Goal: Task Accomplishment & Management: Manage account settings

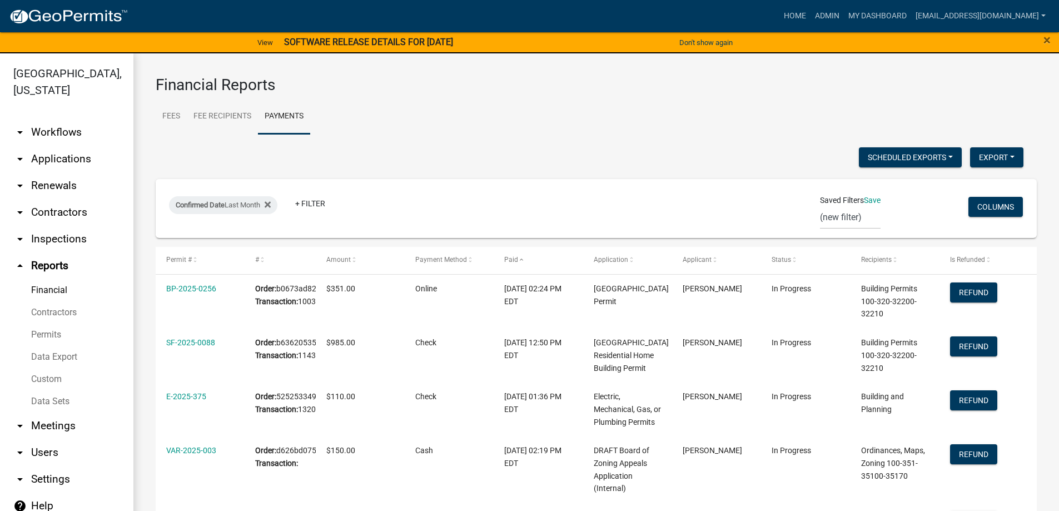
select select "3: 100"
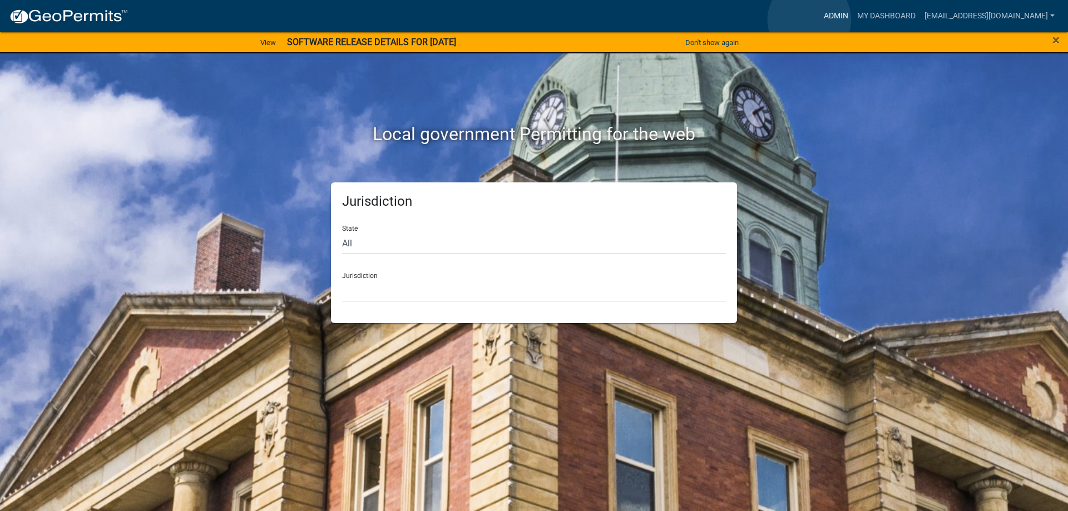
click at [819, 19] on link "Admin" at bounding box center [835, 16] width 33 height 21
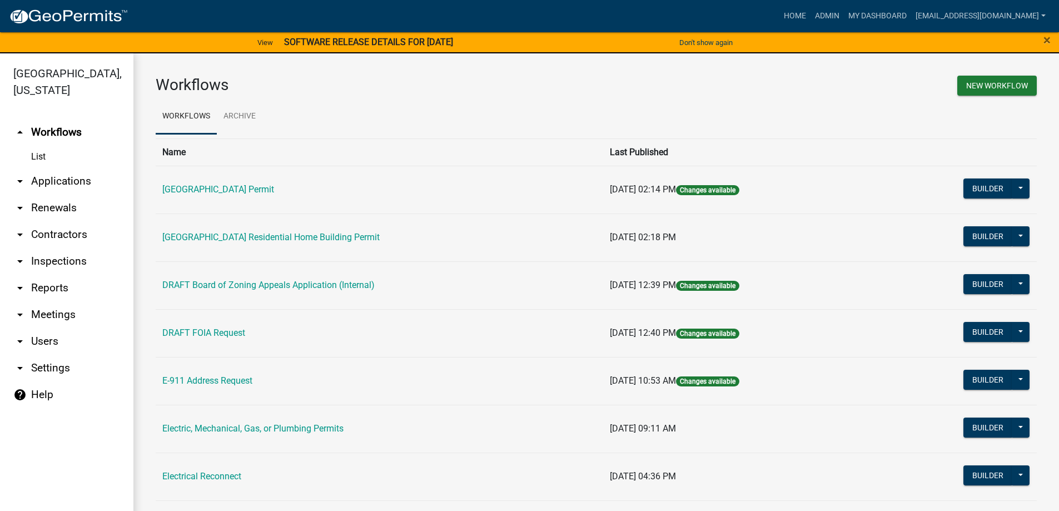
click at [41, 184] on link "arrow_drop_down Applications" at bounding box center [66, 181] width 133 height 27
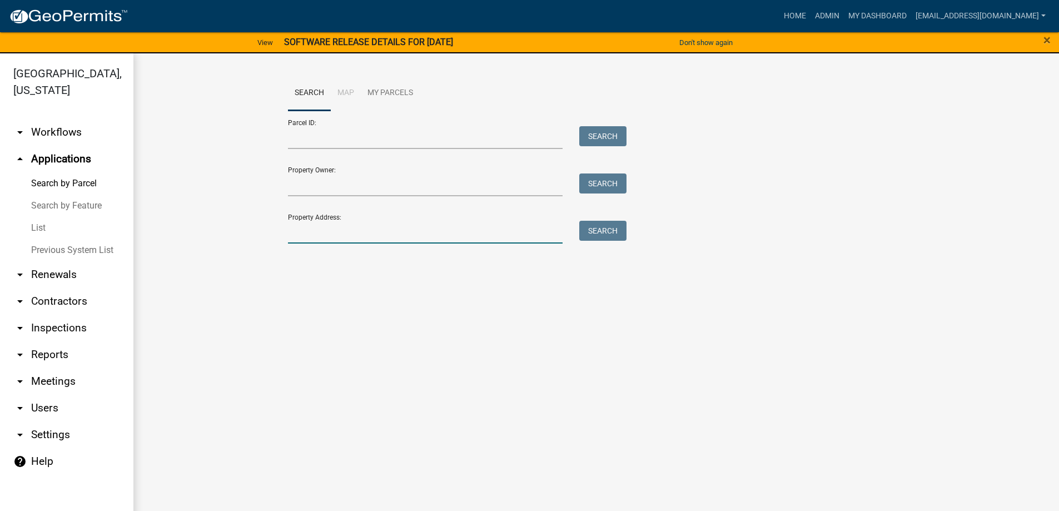
click at [302, 241] on input "Property Address:" at bounding box center [425, 232] width 275 height 23
type input "7"
type input "1720 Hwy 284"
click at [608, 228] on button "Search" at bounding box center [602, 231] width 47 height 20
drag, startPoint x: 352, startPoint y: 230, endPoint x: 196, endPoint y: 212, distance: 157.3
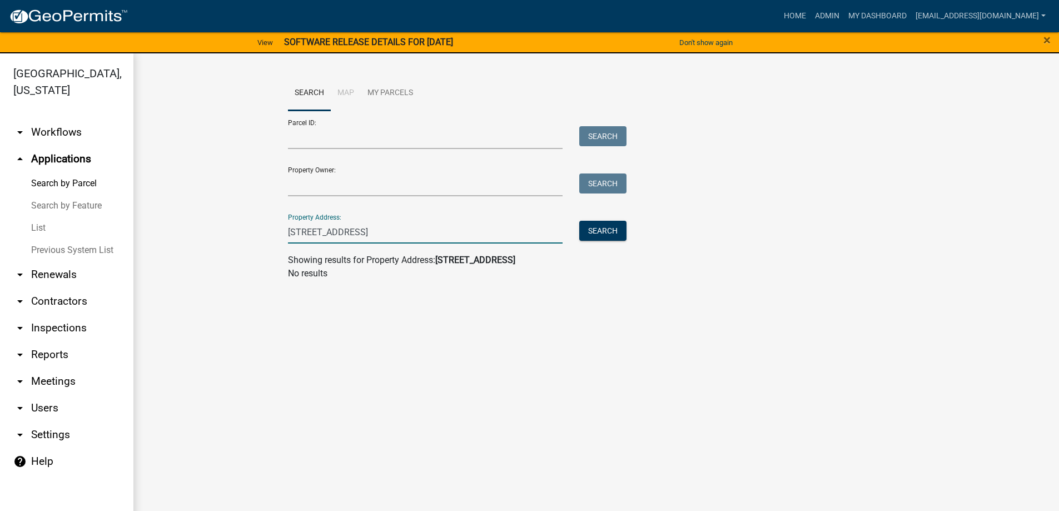
click at [205, 213] on wm-workflow-application-search-view "Search Map My Parcels Parcel ID: Search Property Owner: Search Property Address…" at bounding box center [596, 183] width 881 height 214
click at [32, 229] on link "List" at bounding box center [66, 228] width 133 height 22
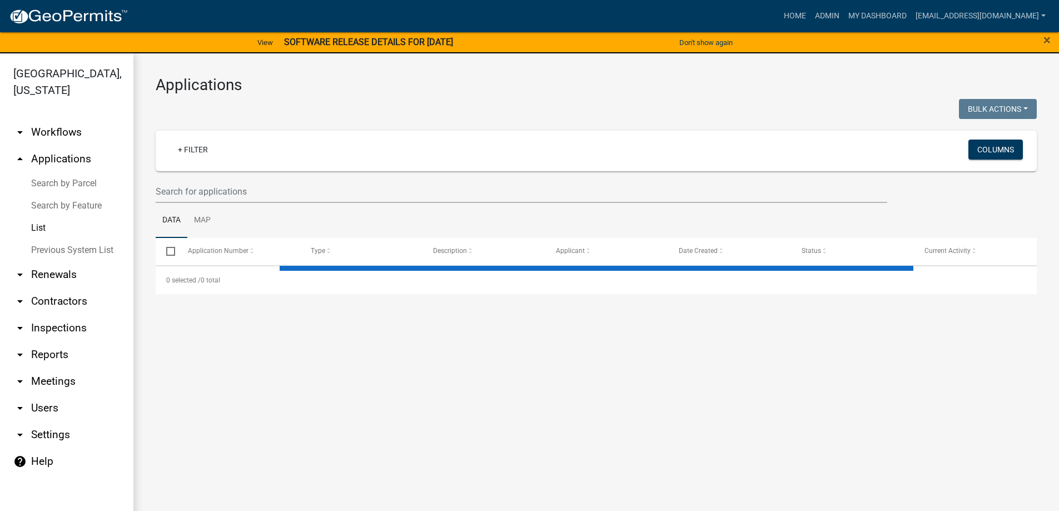
select select "3: 100"
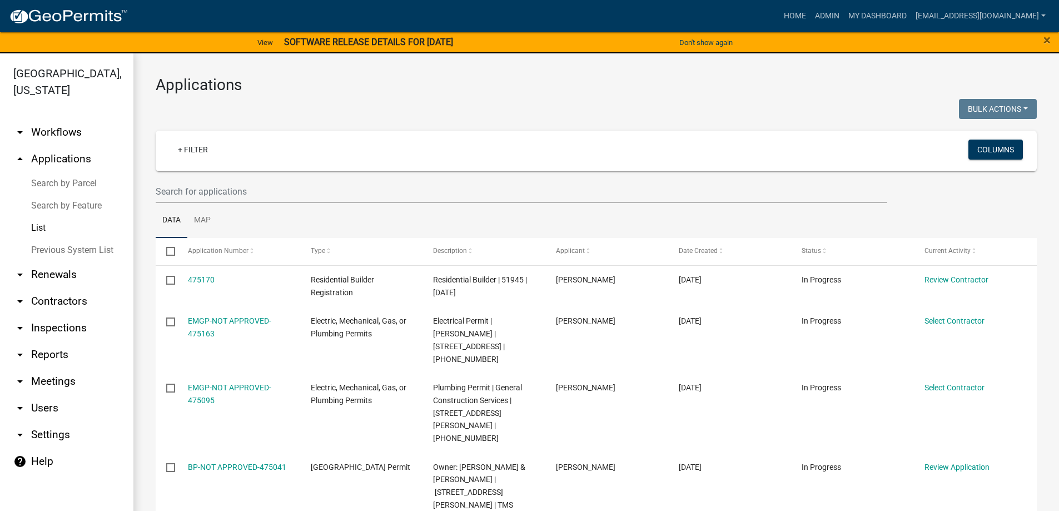
click at [65, 186] on link "Search by Parcel" at bounding box center [66, 183] width 133 height 22
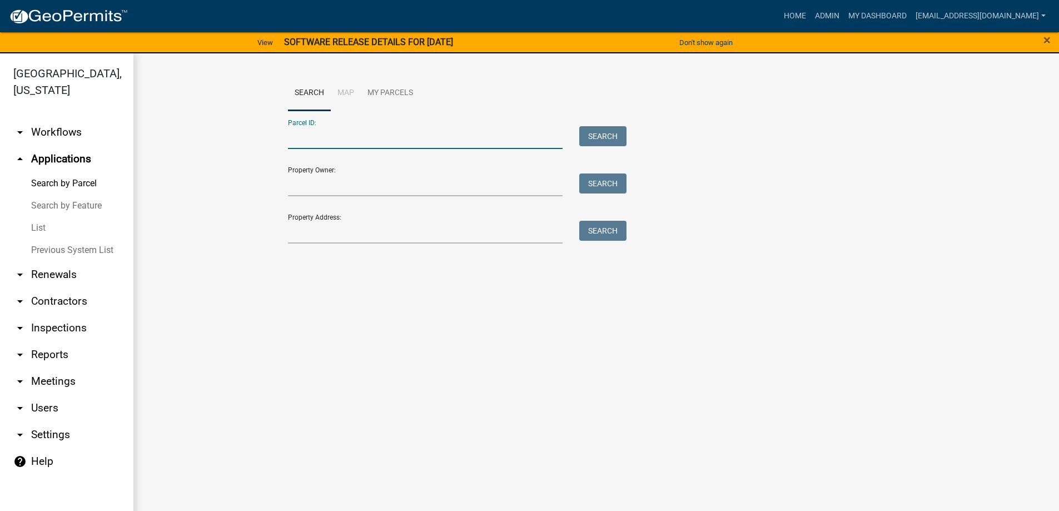
paste input "066-00-00-107"
drag, startPoint x: 305, startPoint y: 140, endPoint x: 320, endPoint y: 144, distance: 15.7
click at [308, 140] on input "066-00-00-107" at bounding box center [425, 137] width 275 height 23
type input "066-00-00-107"
click at [607, 130] on button "Search" at bounding box center [602, 136] width 47 height 20
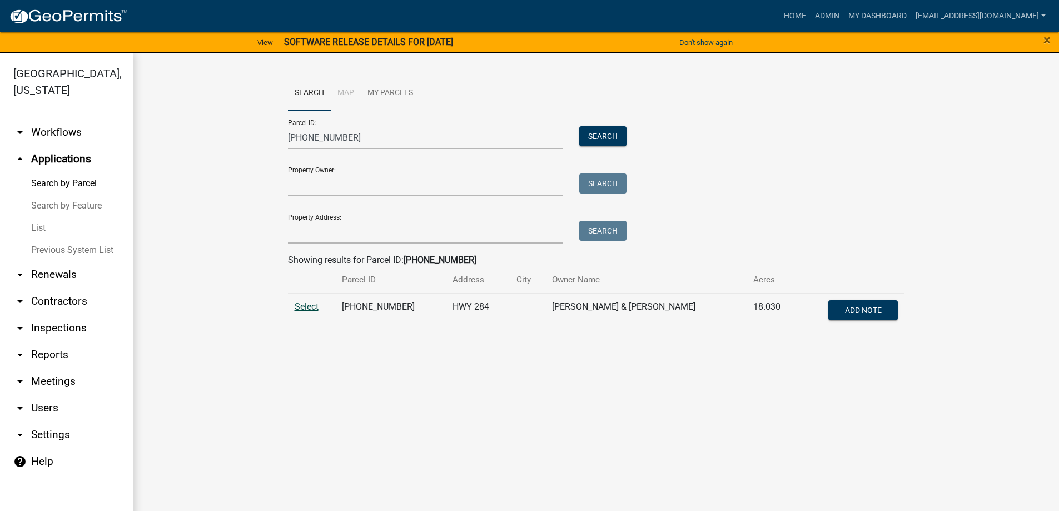
click at [301, 305] on span "Select" at bounding box center [307, 306] width 24 height 11
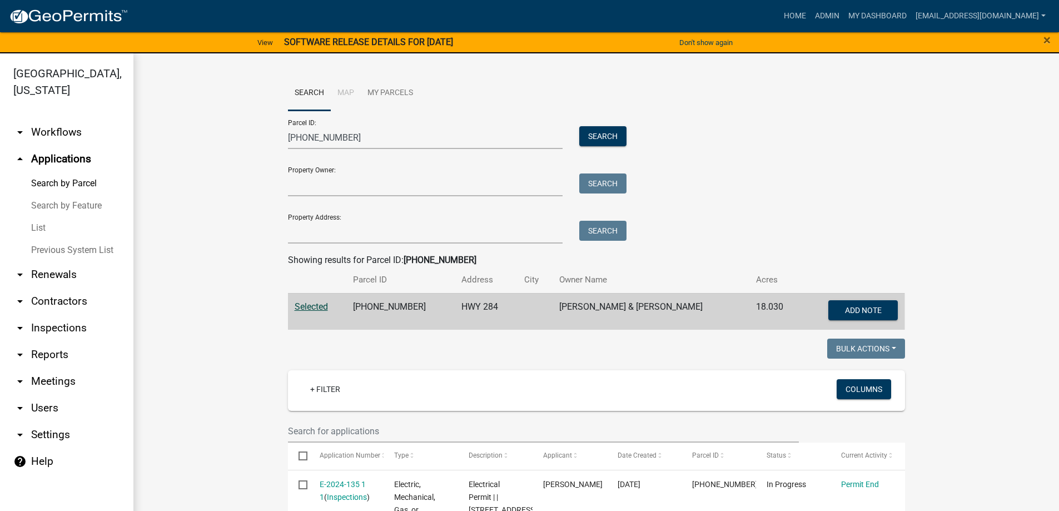
click at [32, 222] on link "List" at bounding box center [66, 228] width 133 height 22
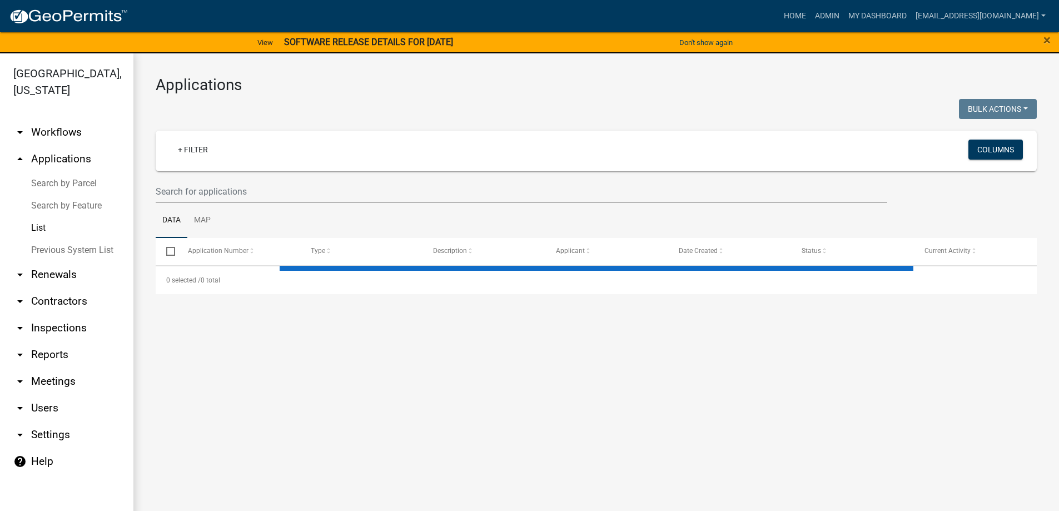
select select "3: 100"
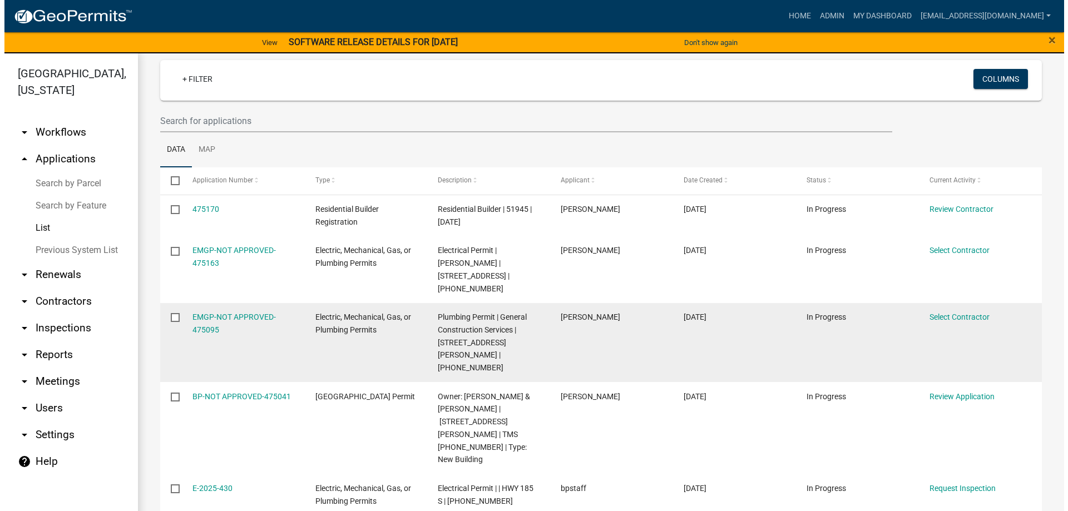
scroll to position [111, 0]
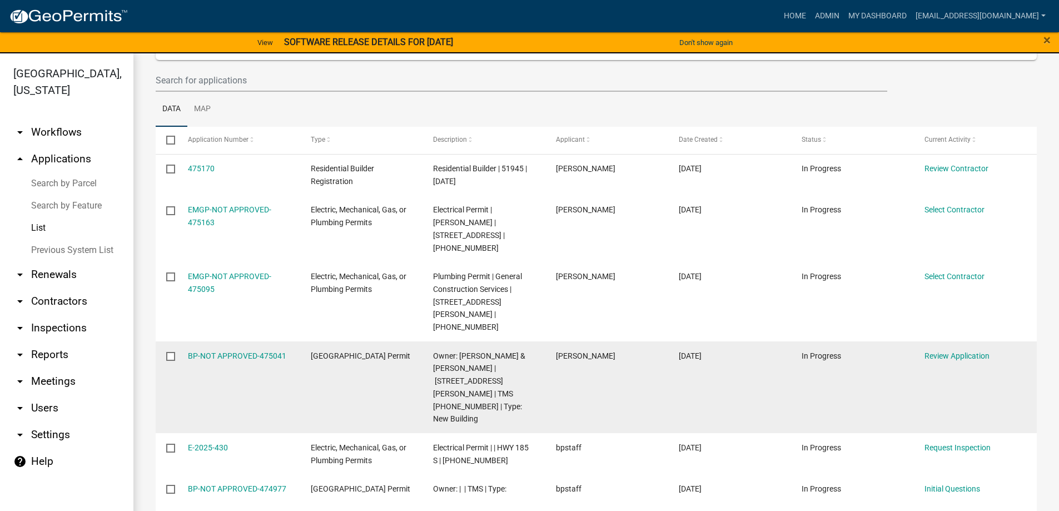
click at [199, 350] on div "BP-NOT APPROVED-475041" at bounding box center [239, 356] width 102 height 13
click at [199, 351] on link "BP-NOT APPROVED-475041" at bounding box center [237, 355] width 98 height 9
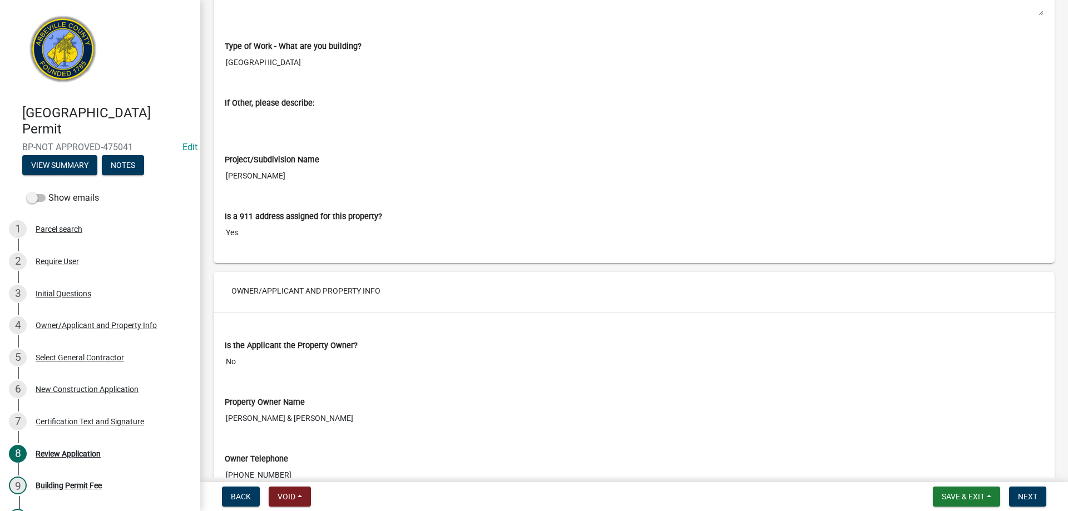
scroll to position [1168, 0]
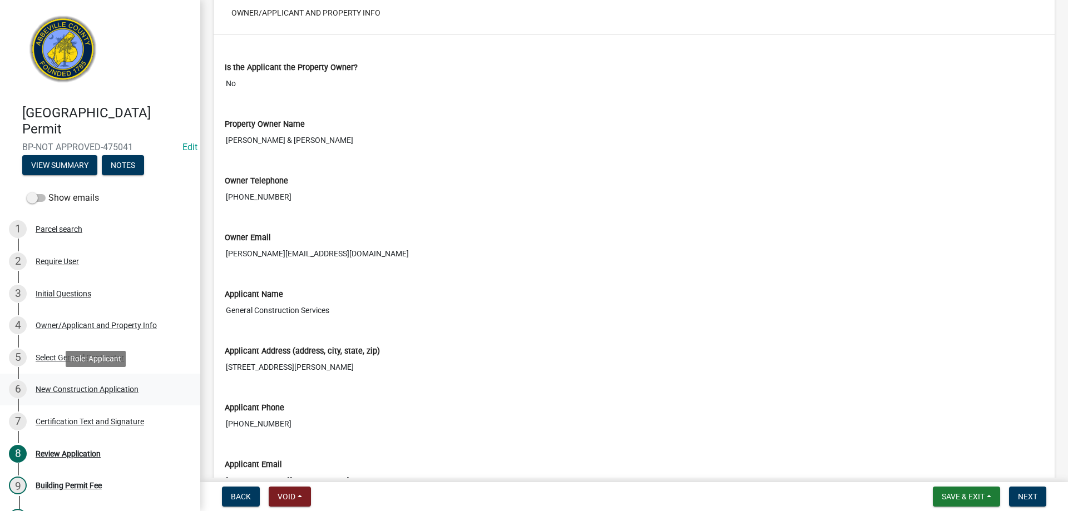
click at [61, 383] on div "6 New Construction Application" at bounding box center [95, 389] width 173 height 18
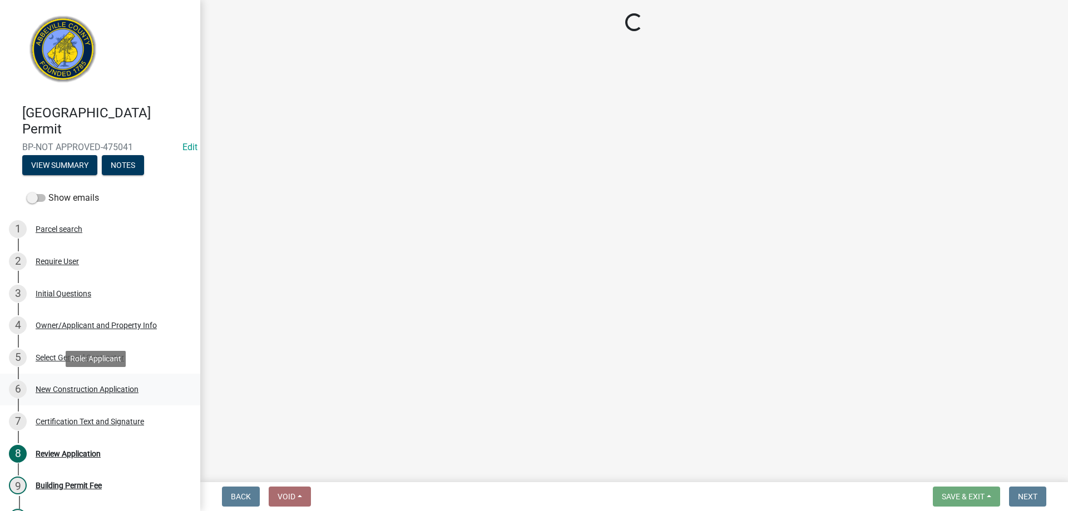
scroll to position [0, 0]
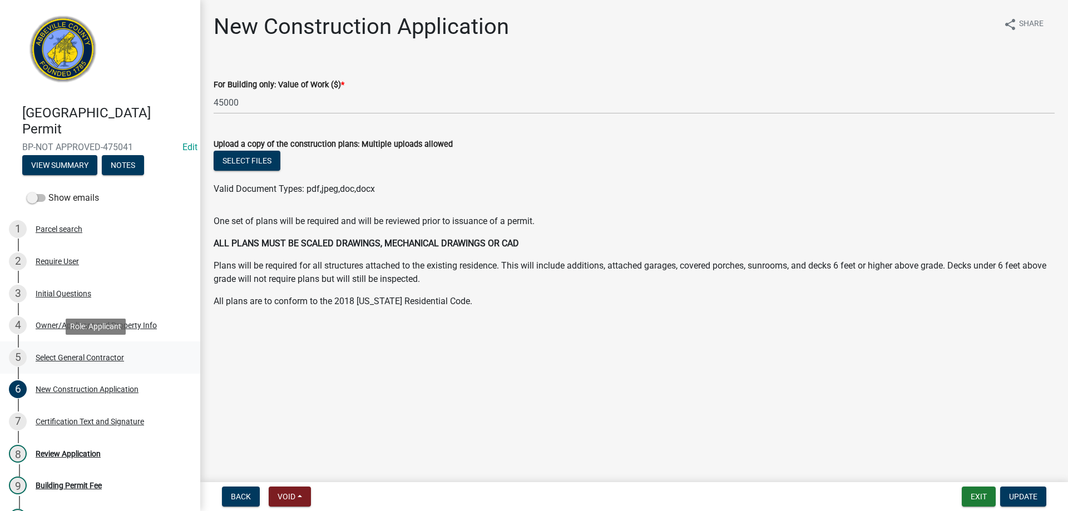
click at [46, 351] on div "5 Select General Contractor" at bounding box center [95, 358] width 173 height 18
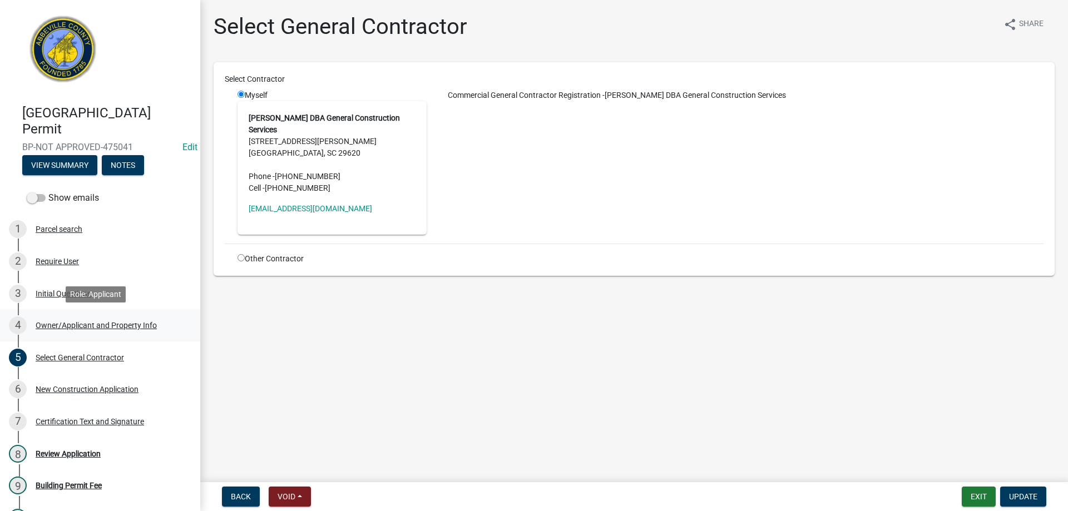
click at [37, 324] on div "Owner/Applicant and Property Info" at bounding box center [96, 325] width 121 height 8
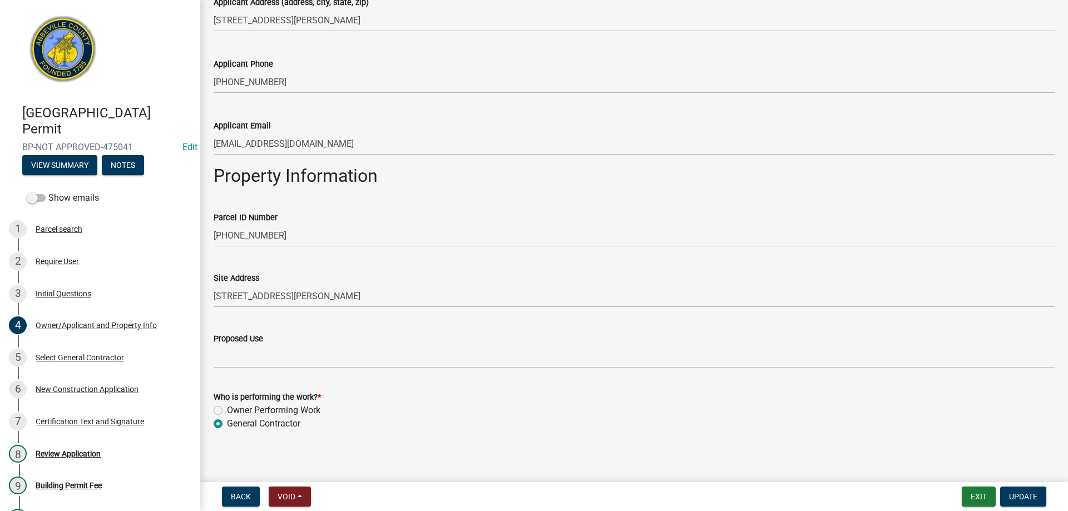
scroll to position [395, 0]
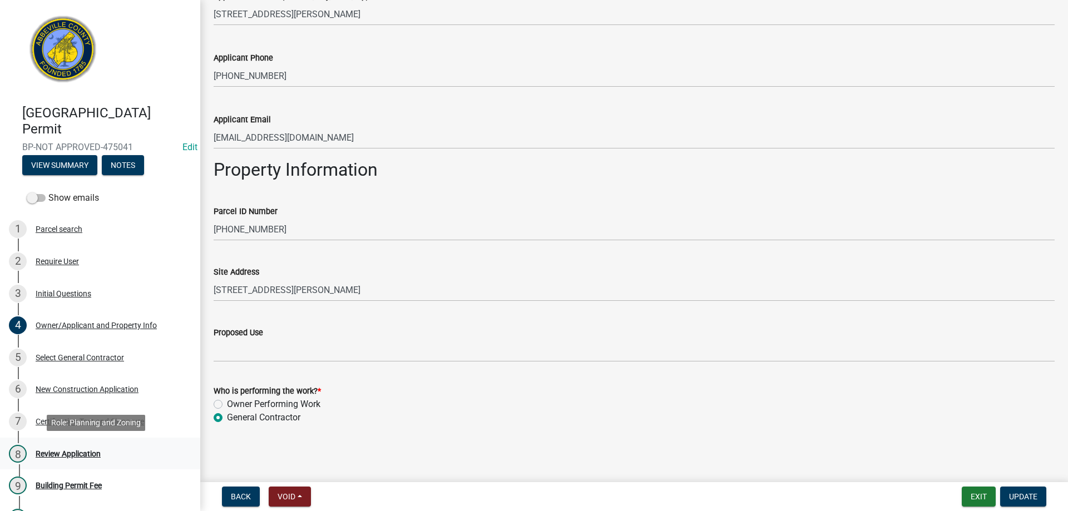
click at [82, 453] on div "Review Application" at bounding box center [68, 454] width 65 height 8
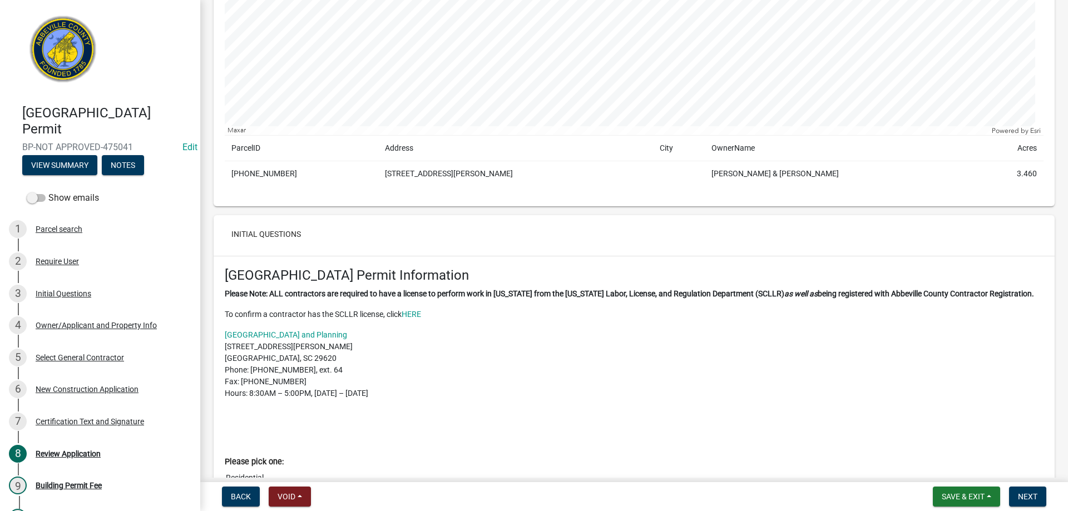
scroll to position [111, 0]
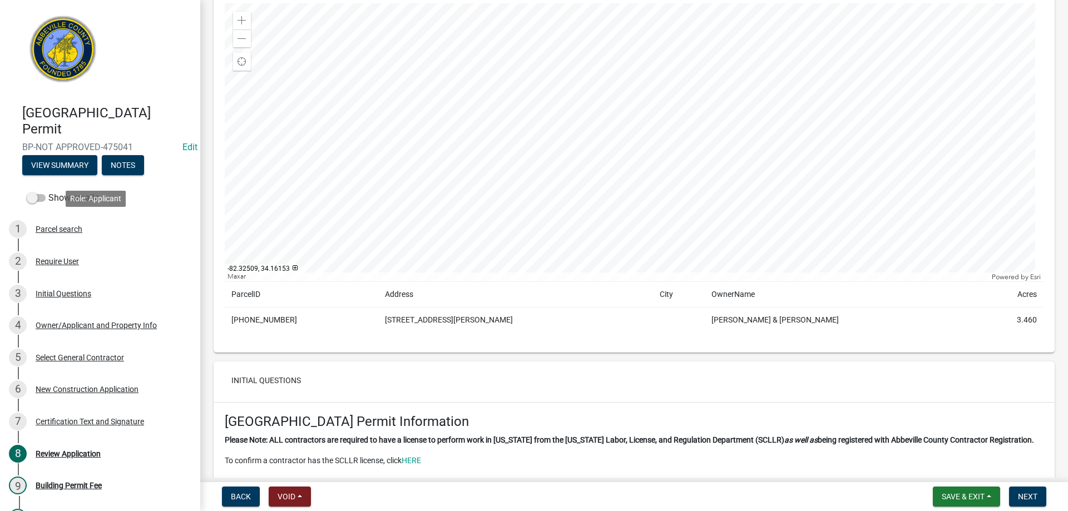
click at [71, 226] on div "Parcel search" at bounding box center [59, 229] width 47 height 8
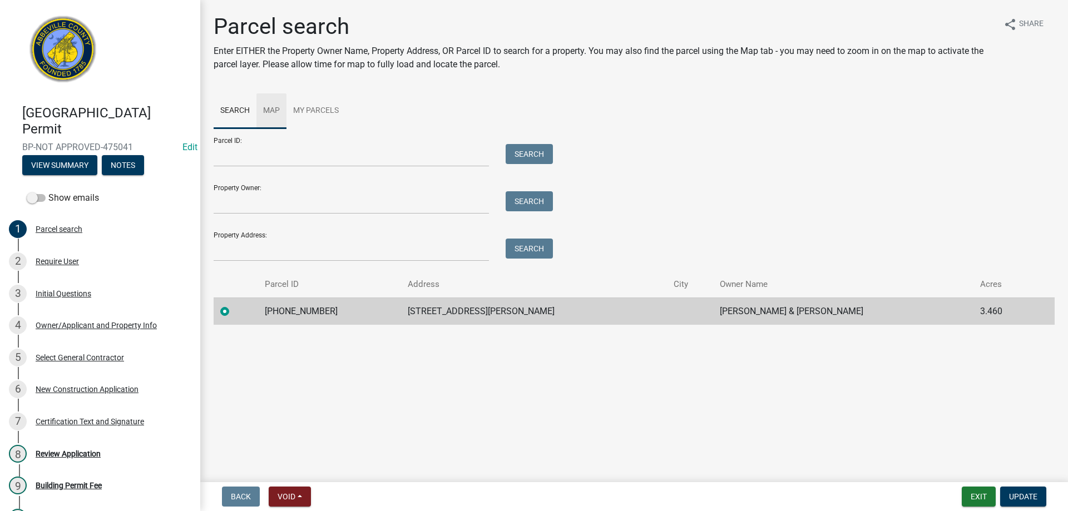
click at [275, 110] on link "Map" at bounding box center [271, 111] width 30 height 36
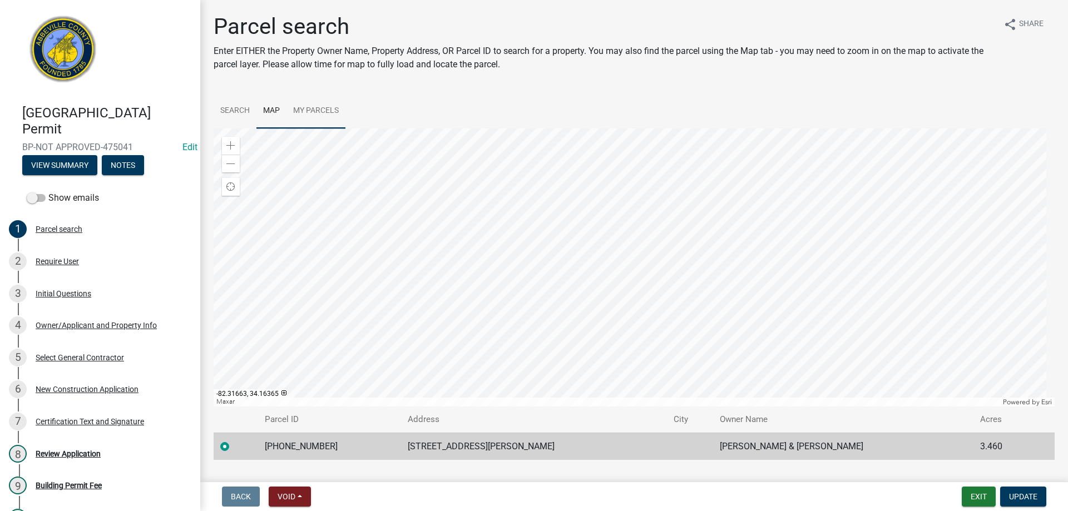
scroll to position [26, 0]
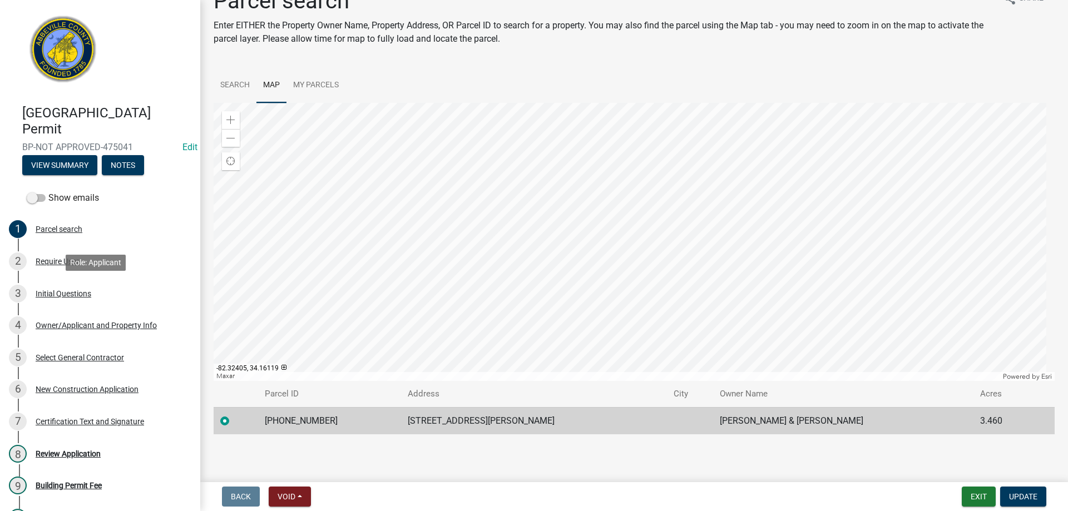
click at [68, 294] on div "Initial Questions" at bounding box center [64, 294] width 56 height 8
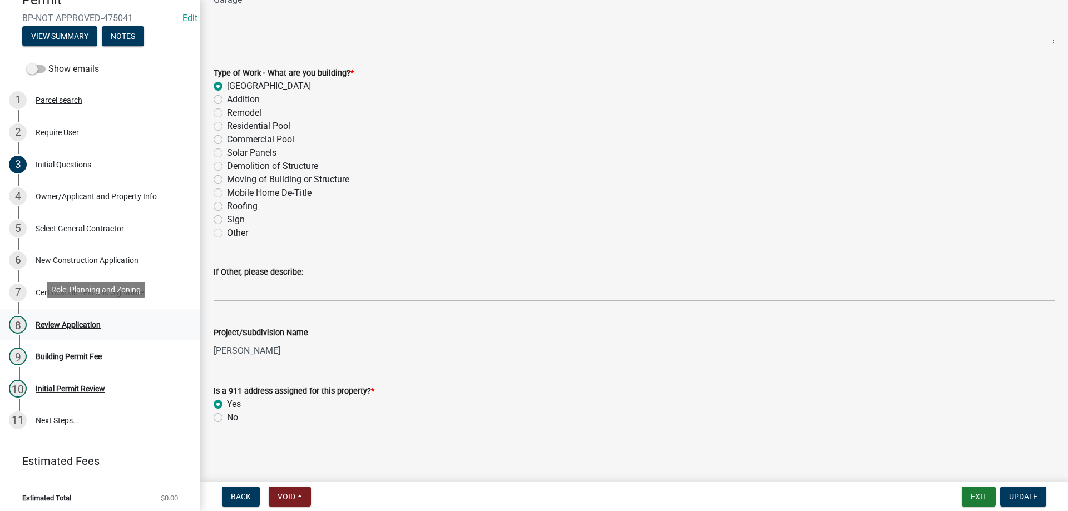
scroll to position [133, 0]
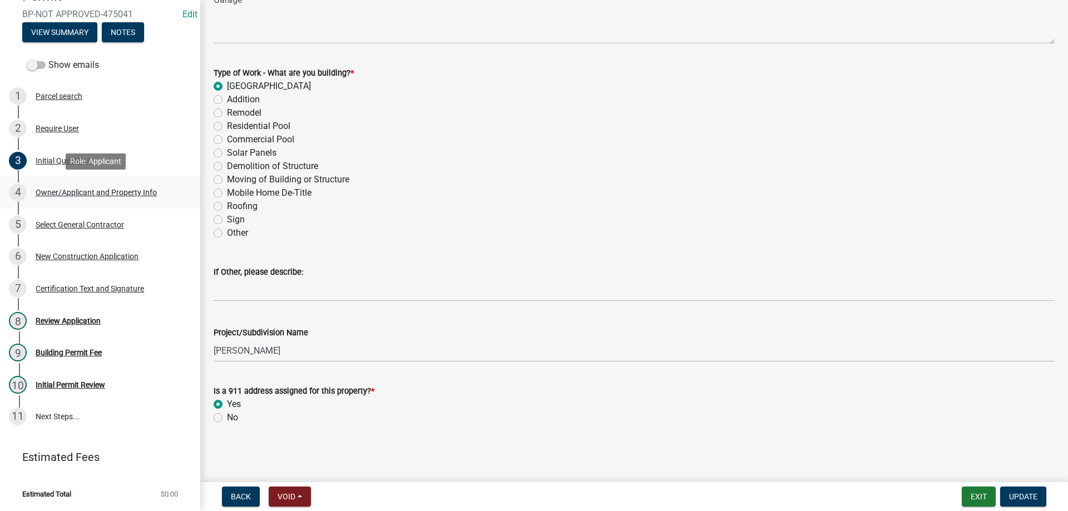
click at [53, 196] on div "Owner/Applicant and Property Info" at bounding box center [96, 193] width 121 height 8
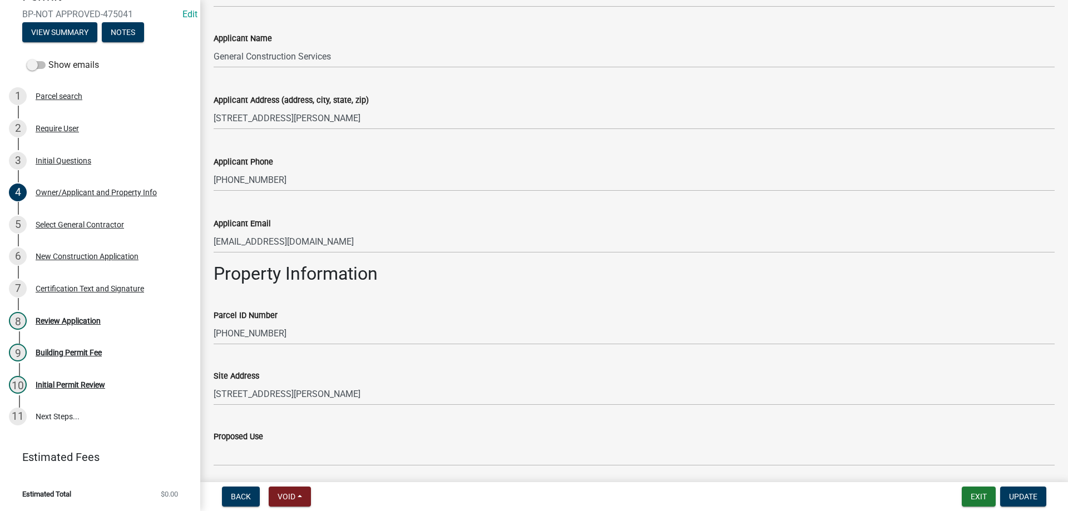
scroll to position [395, 0]
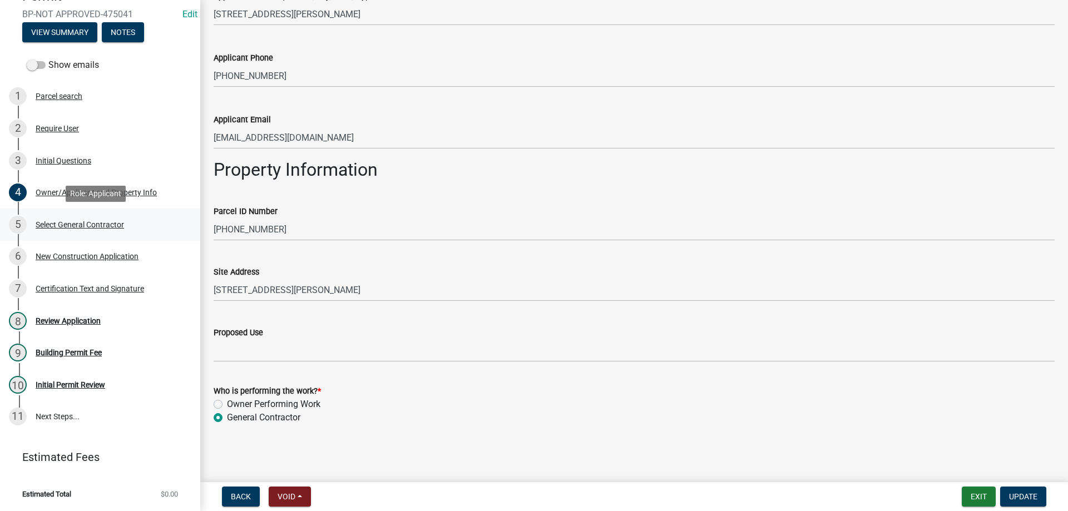
click at [52, 227] on div "Select General Contractor" at bounding box center [80, 225] width 88 height 8
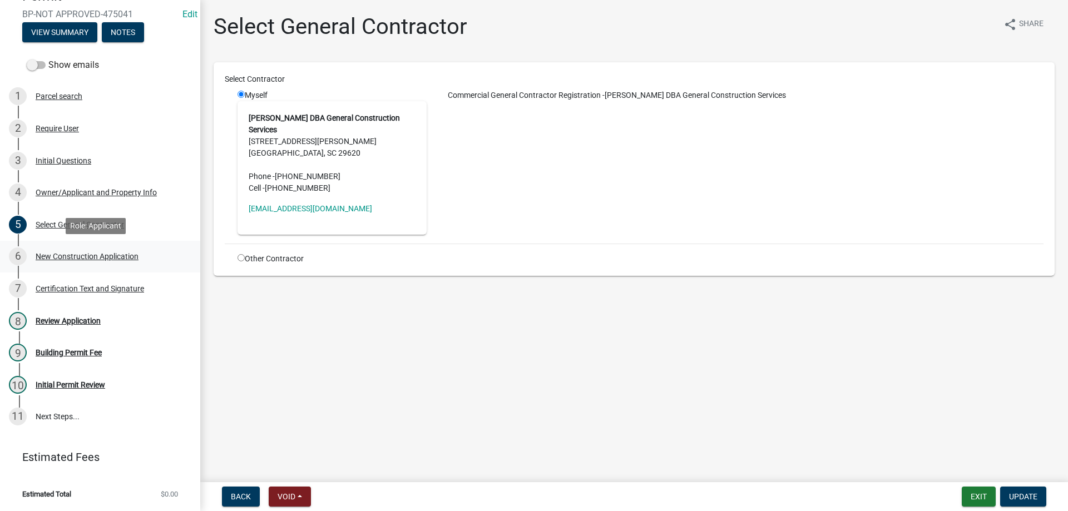
click at [59, 261] on div "6 New Construction Application" at bounding box center [95, 256] width 173 height 18
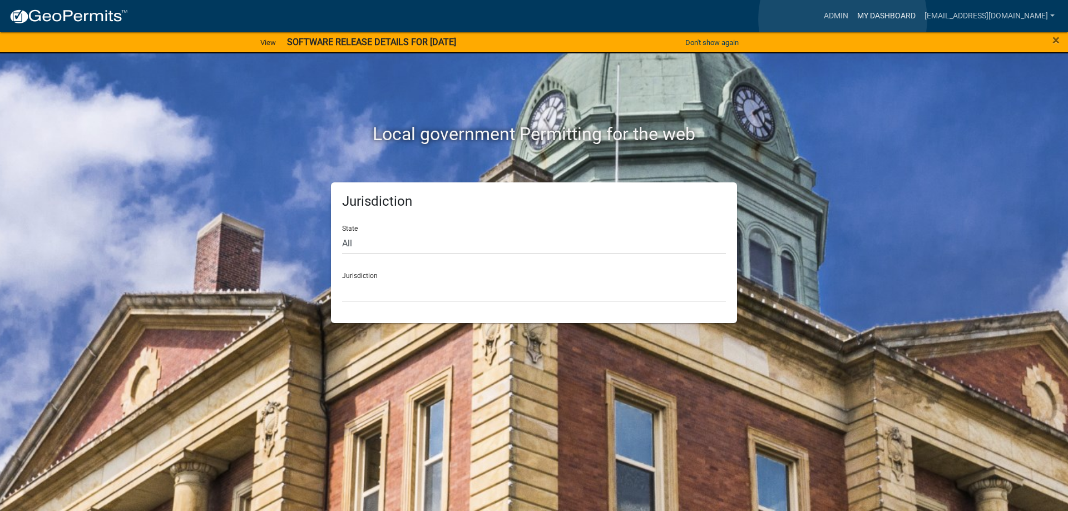
click at [852, 19] on link "My Dashboard" at bounding box center [885, 16] width 67 height 21
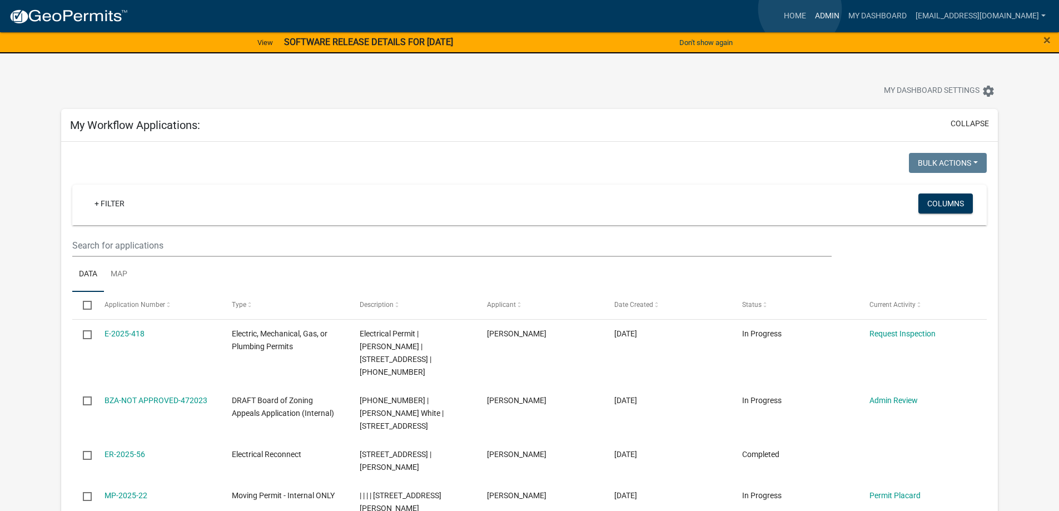
click at [811, 9] on link "Admin" at bounding box center [827, 16] width 33 height 21
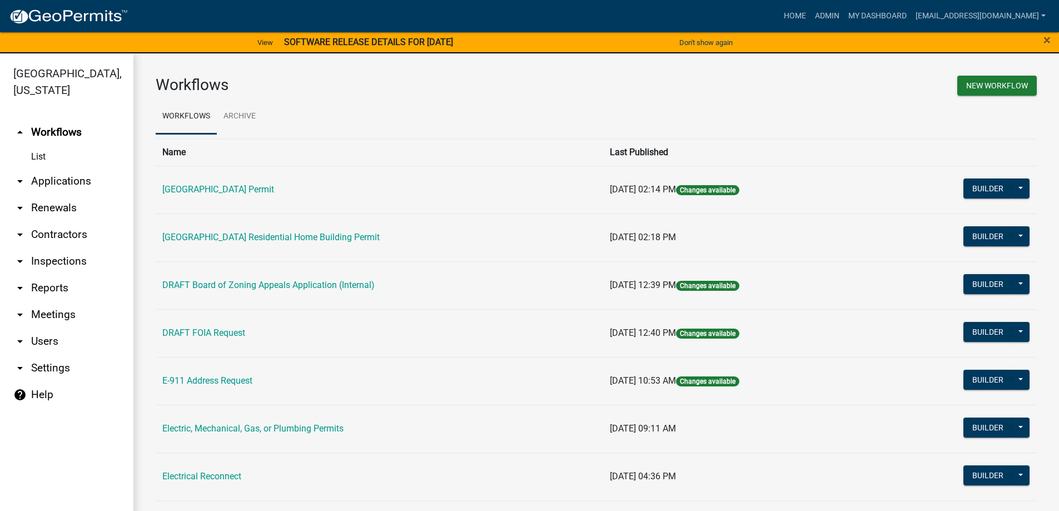
click at [67, 181] on link "arrow_drop_down Applications" at bounding box center [66, 181] width 133 height 27
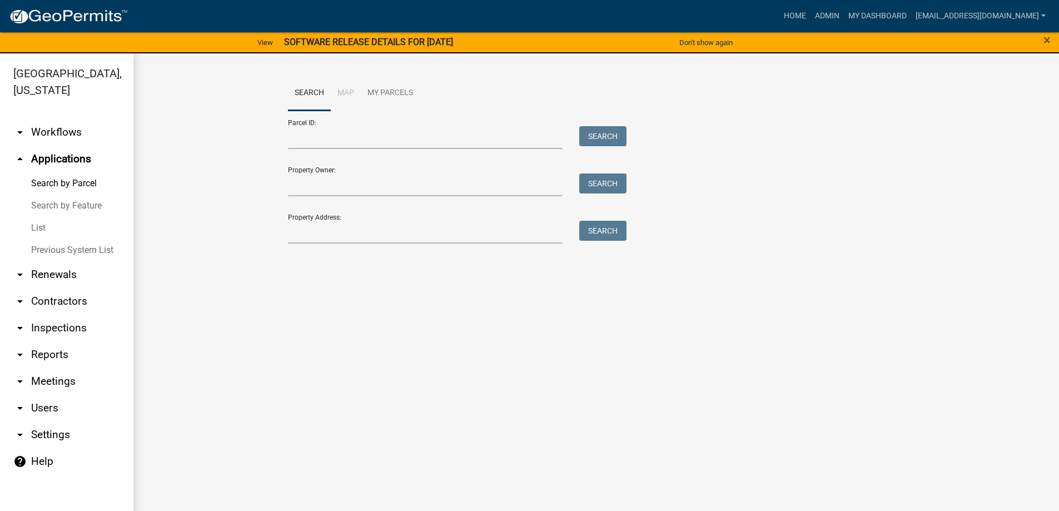
click at [33, 226] on link "List" at bounding box center [66, 228] width 133 height 22
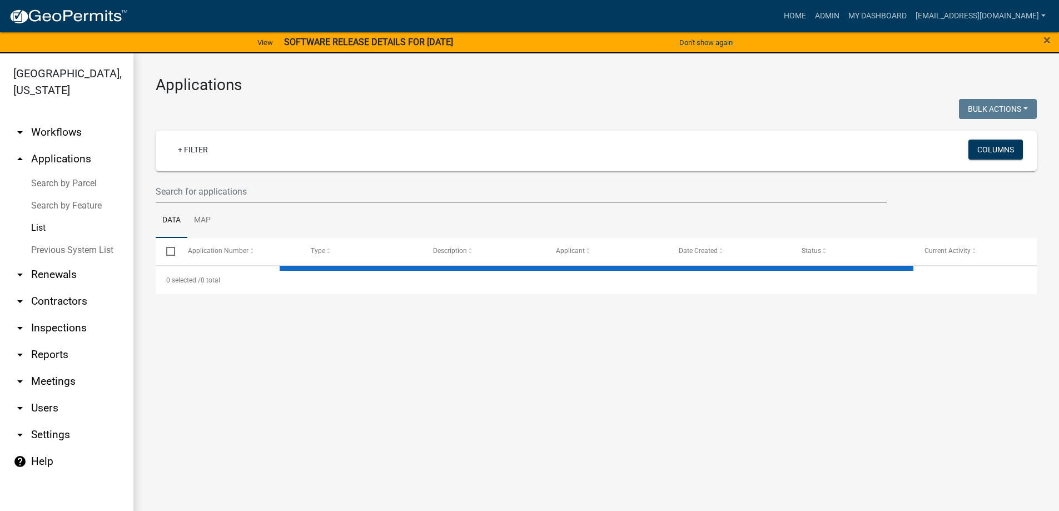
select select "3: 100"
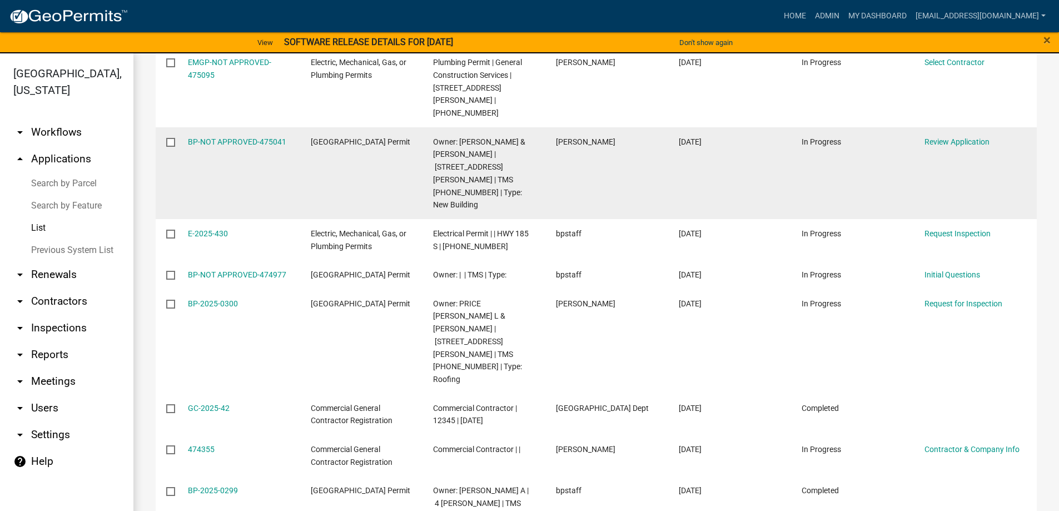
scroll to position [334, 0]
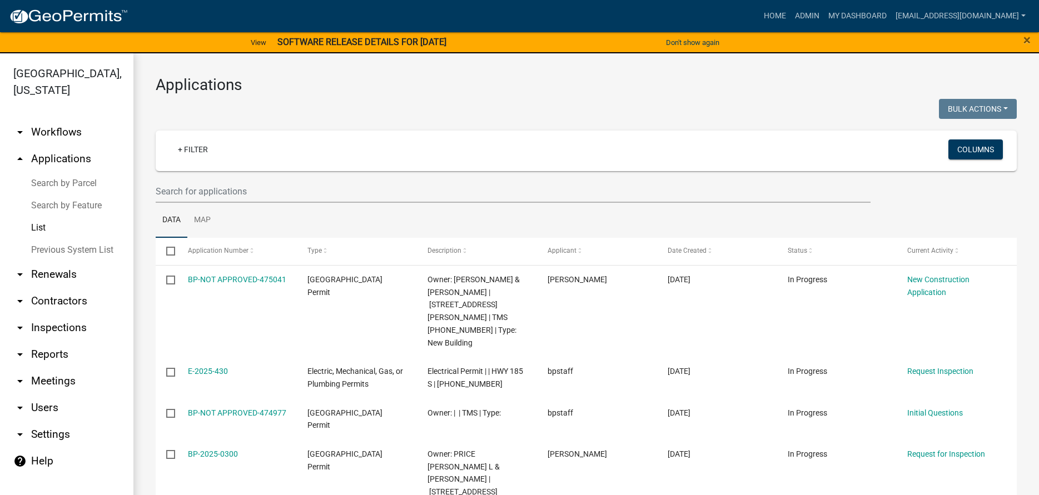
select select "3: 100"
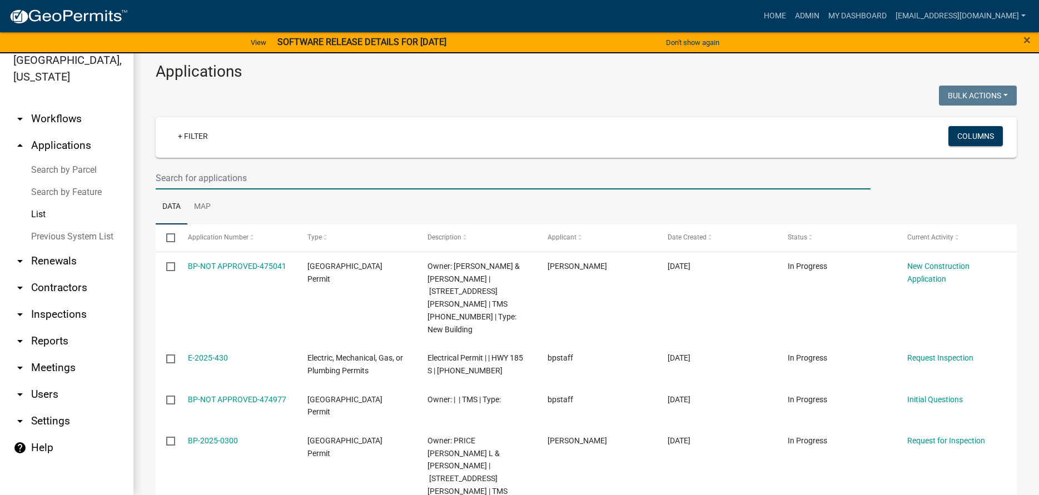
click at [221, 177] on input "text" at bounding box center [513, 178] width 715 height 23
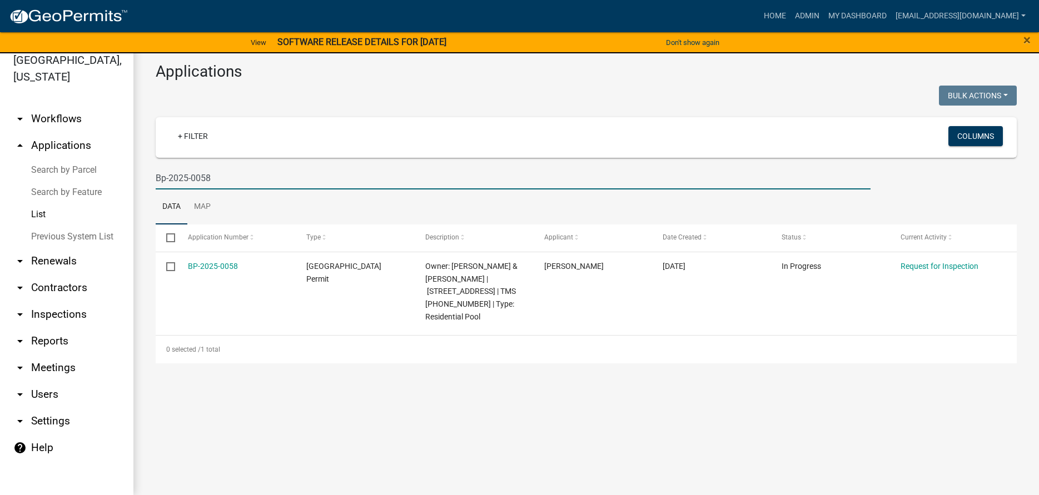
drag, startPoint x: 199, startPoint y: 177, endPoint x: 224, endPoint y: 180, distance: 25.1
click at [224, 180] on input "Bp-2025-0058" at bounding box center [513, 178] width 715 height 23
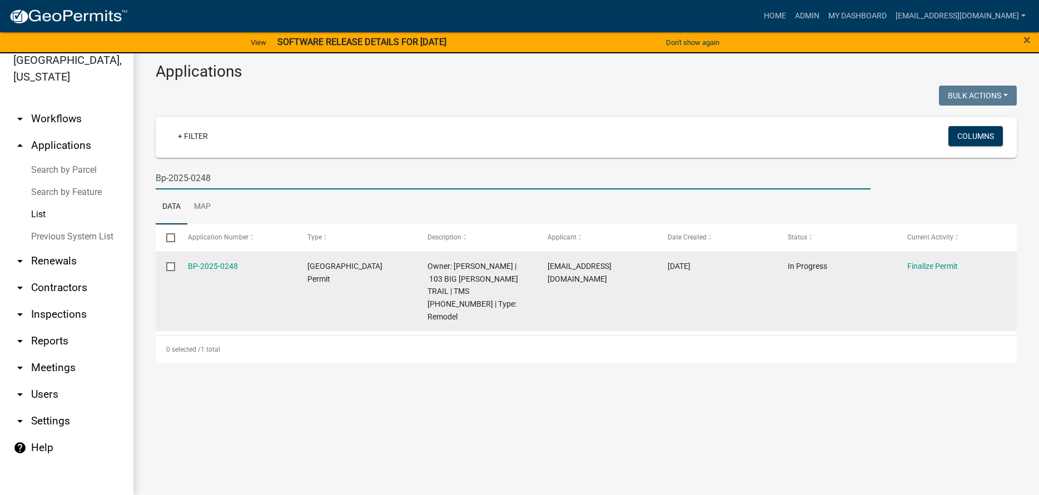
type input "Bp-2025-0248"
click at [218, 271] on div "BP-2025-0248" at bounding box center [237, 266] width 98 height 13
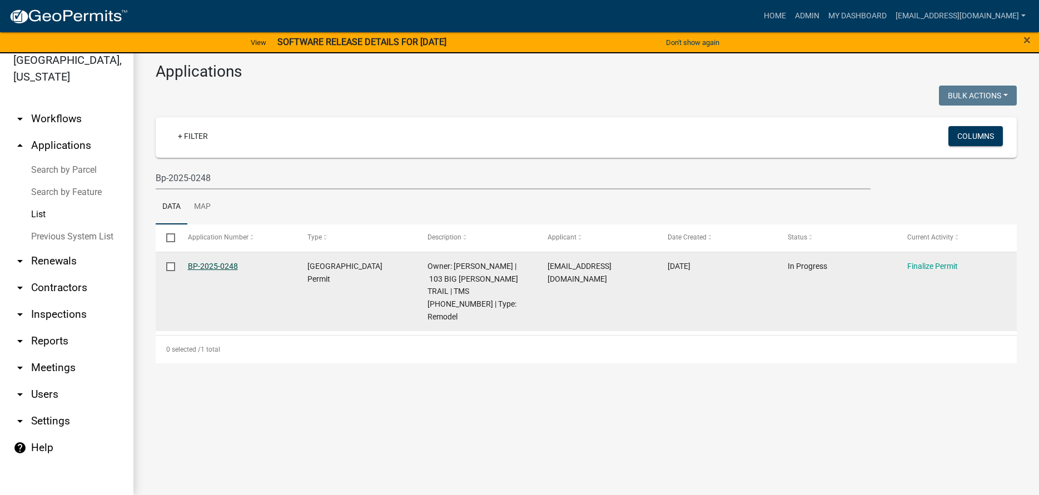
click at [217, 269] on link "BP-2025-0248" at bounding box center [213, 266] width 50 height 9
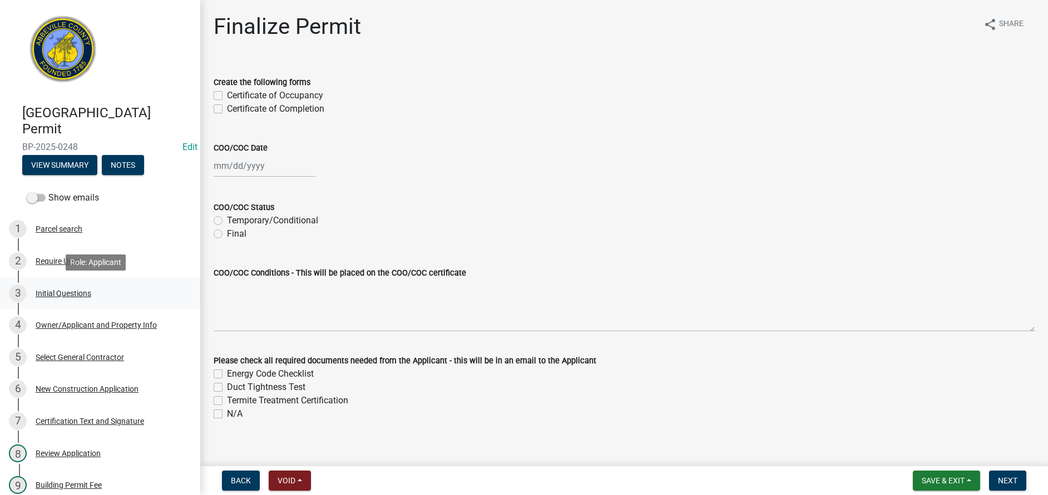
click at [38, 296] on div "Initial Questions" at bounding box center [64, 294] width 56 height 8
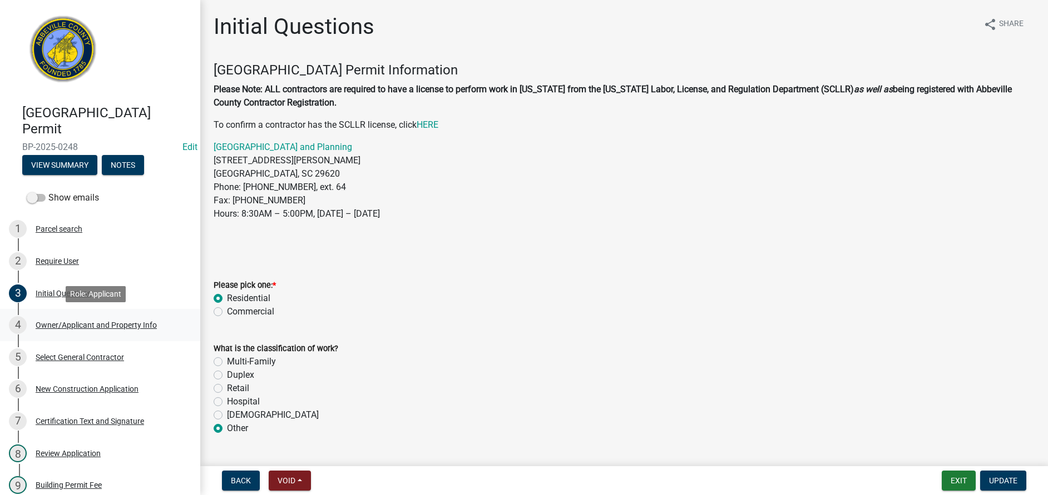
click at [46, 329] on div "Owner/Applicant and Property Info" at bounding box center [96, 325] width 121 height 8
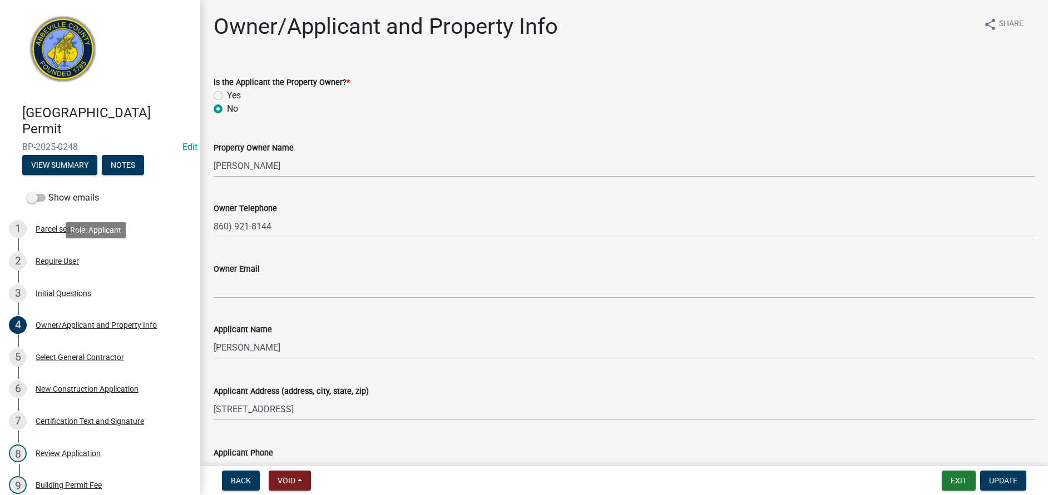
drag, startPoint x: 52, startPoint y: 231, endPoint x: 207, endPoint y: 301, distance: 170.2
click at [206, 301] on div "Abbeville County Building Permit BP-2025-0248 Edit View Summary Notes Show emai…" at bounding box center [524, 247] width 1048 height 495
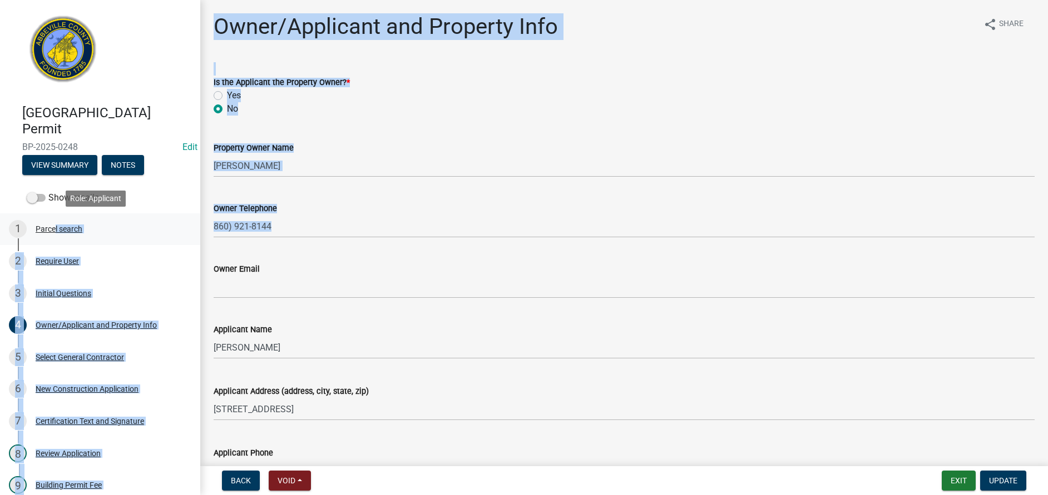
click at [50, 228] on div "Parcel search" at bounding box center [59, 229] width 47 height 8
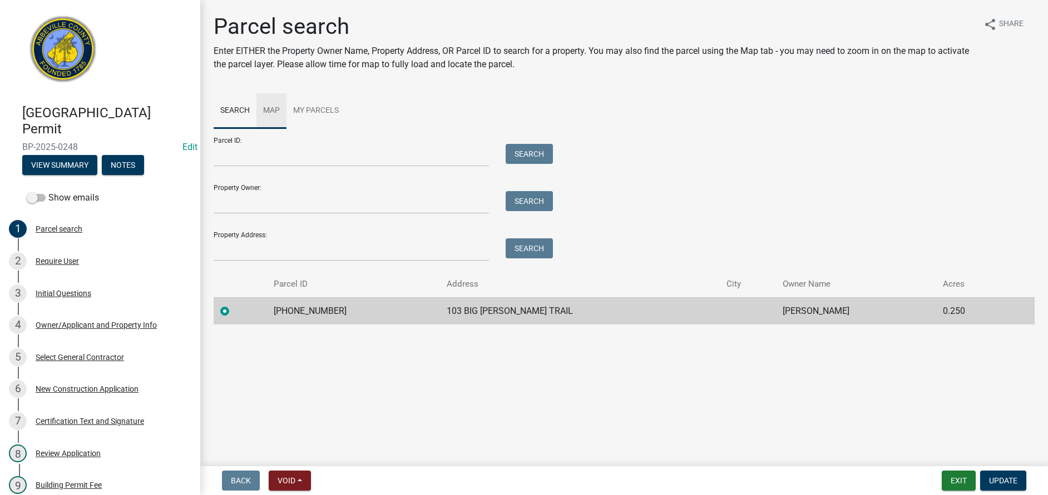
click at [278, 109] on link "Map" at bounding box center [271, 111] width 30 height 36
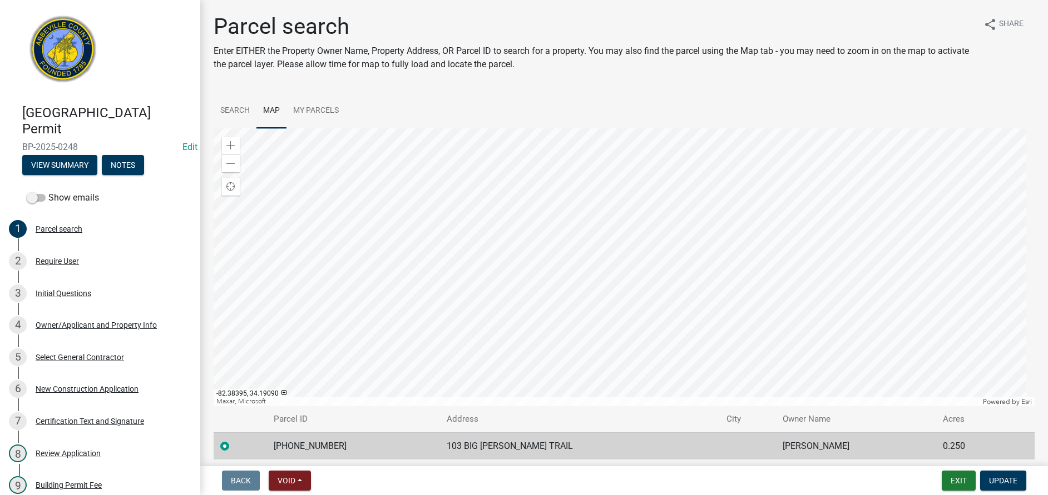
click at [672, 197] on div at bounding box center [624, 267] width 821 height 278
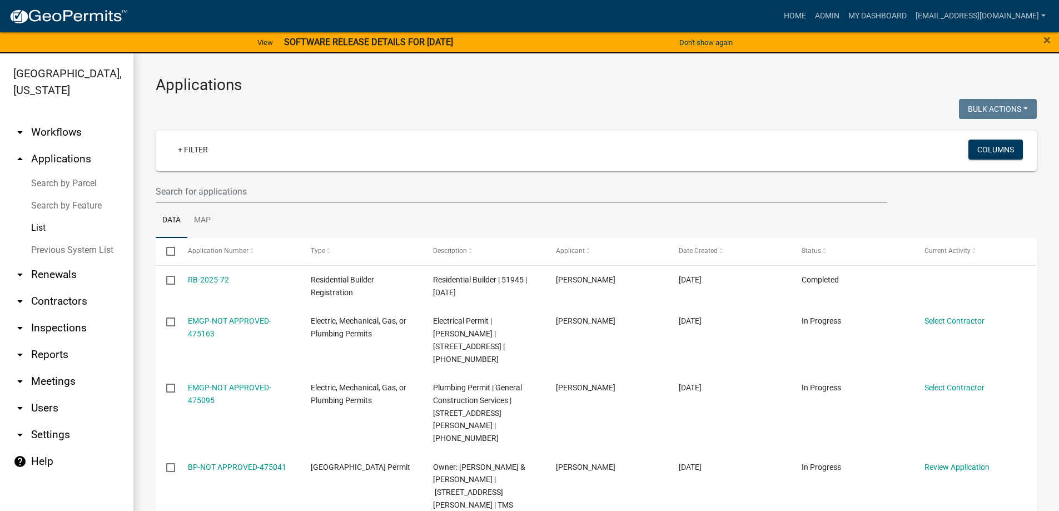
select select "3: 100"
click at [246, 198] on input "text" at bounding box center [522, 191] width 732 height 23
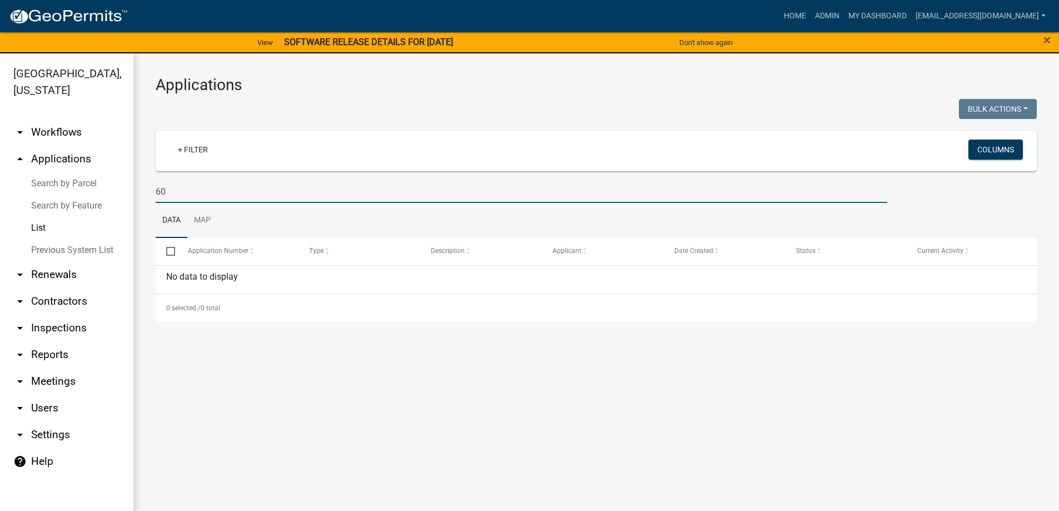
type input "6"
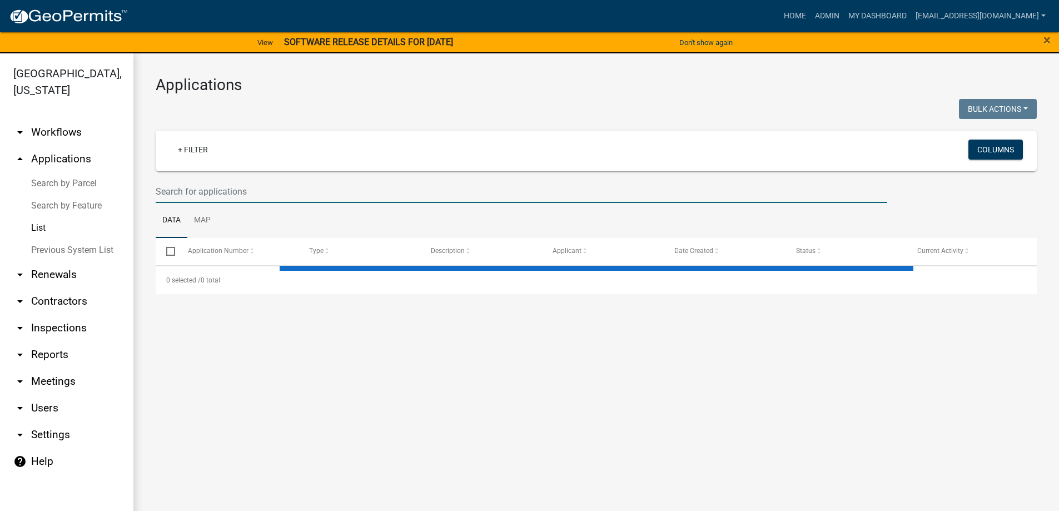
select select "3: 100"
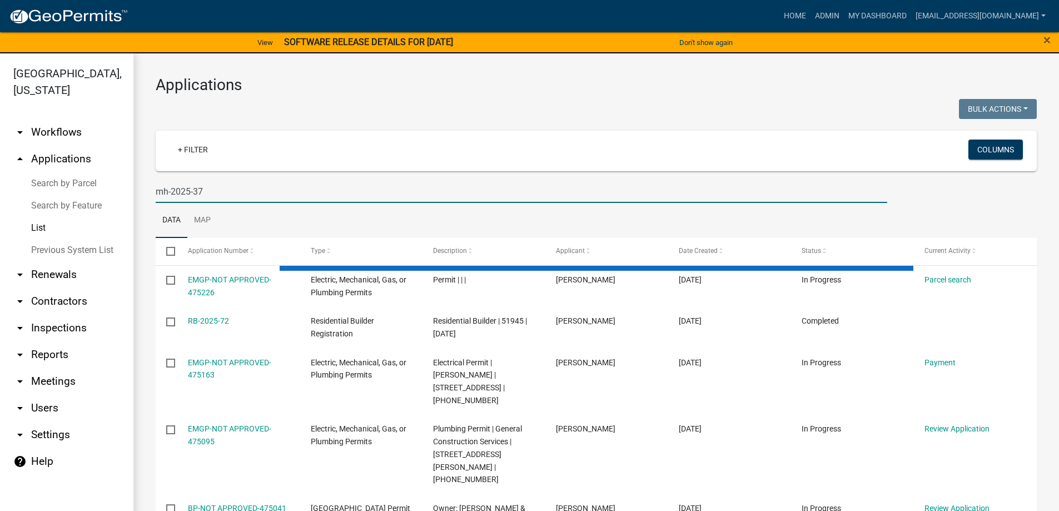
type input "mh-2025-37"
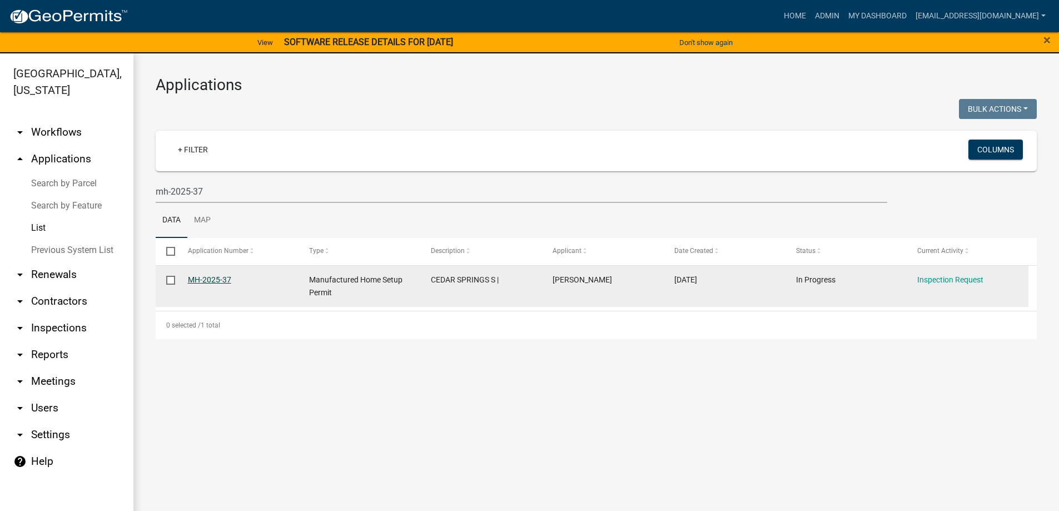
click at [212, 283] on link "MH-2025-37" at bounding box center [209, 279] width 43 height 9
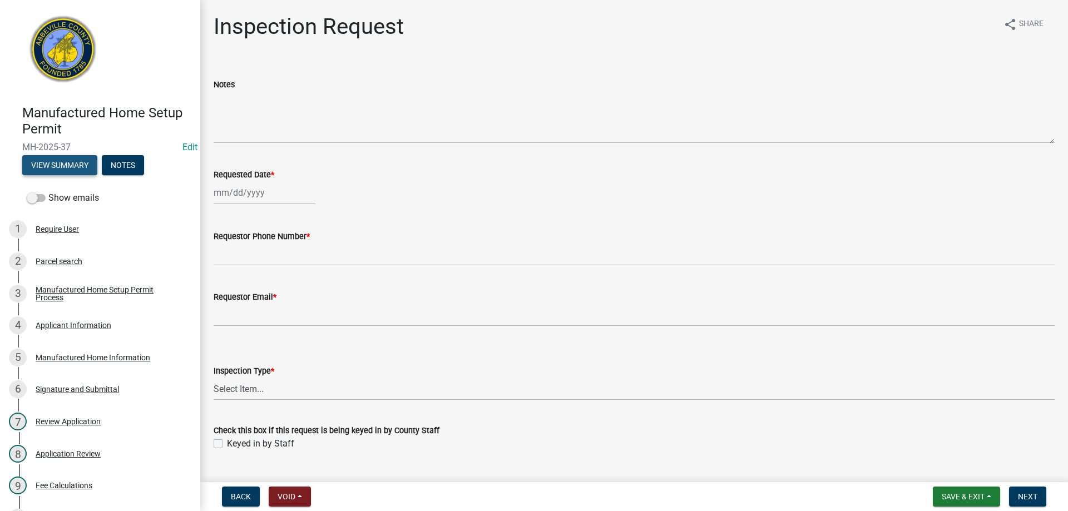
click at [82, 172] on button "View Summary" at bounding box center [59, 165] width 75 height 20
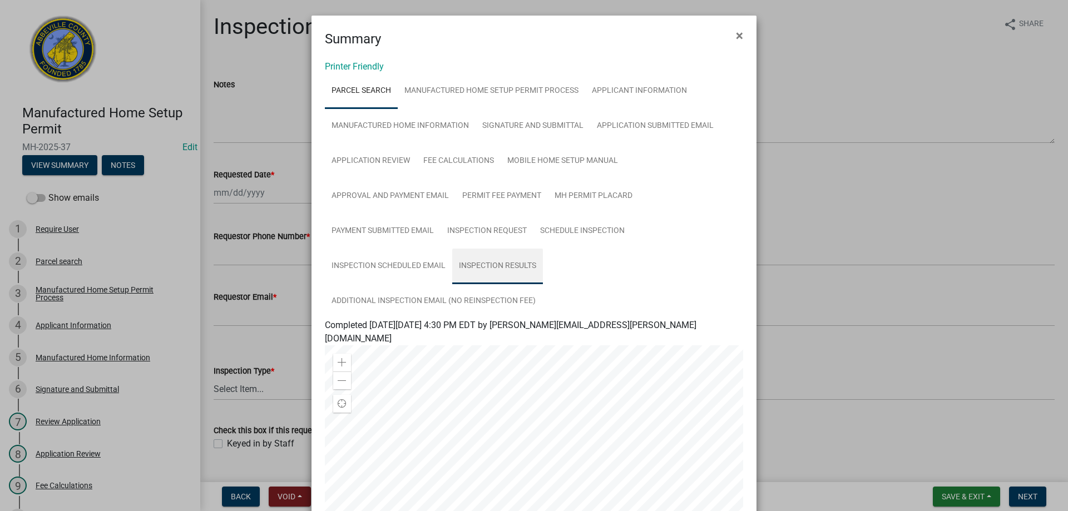
click at [498, 266] on link "Inspection Results" at bounding box center [497, 267] width 91 height 36
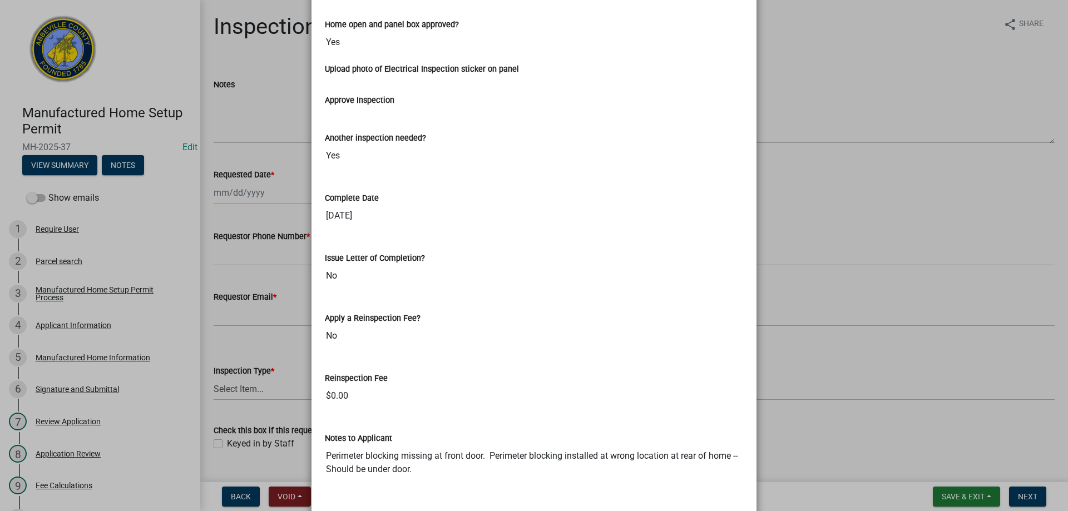
scroll to position [1095, 0]
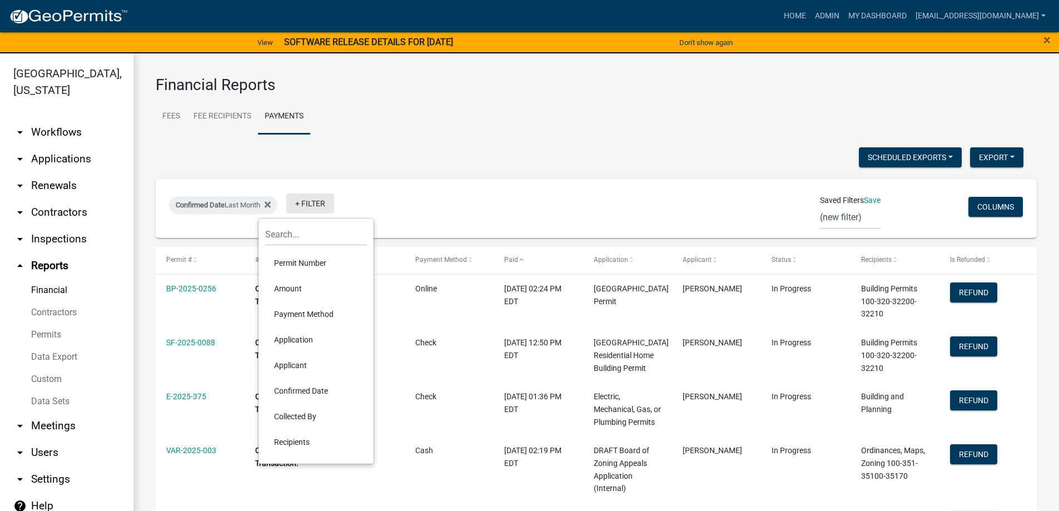
select select "3: 100"
click at [316, 319] on li "Payment Method" at bounding box center [316, 314] width 102 height 26
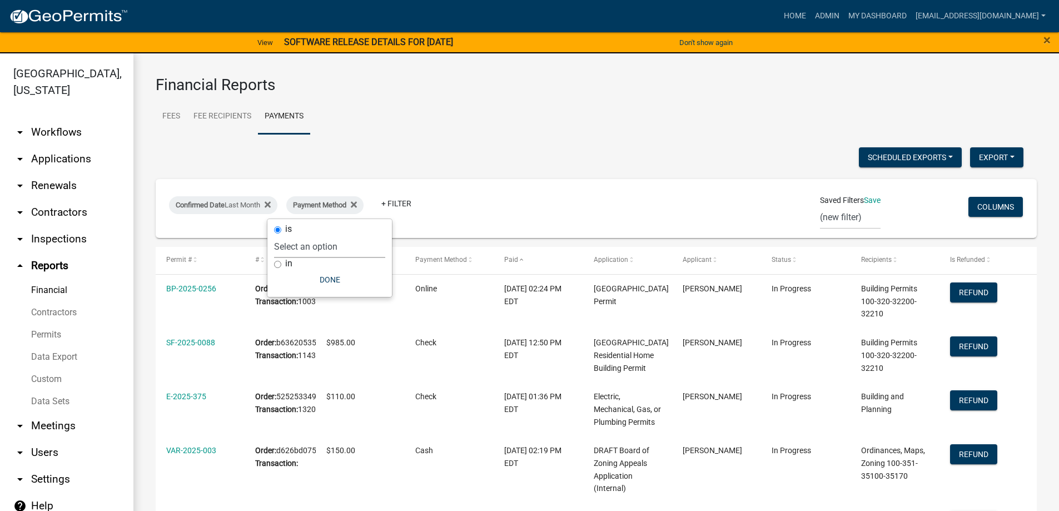
click at [308, 250] on select "Select an option Online CreditCardPOS Check Cash" at bounding box center [329, 246] width 111 height 23
select select "Online"
click at [289, 235] on select "Select an option Online CreditCardPOS Check Cash" at bounding box center [329, 246] width 111 height 23
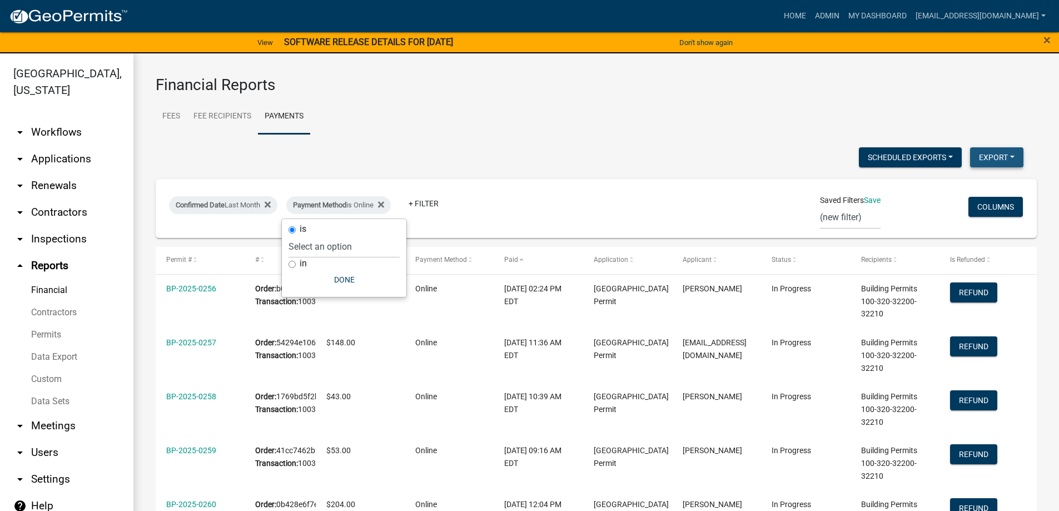
click at [1000, 162] on button "Export" at bounding box center [996, 157] width 53 height 20
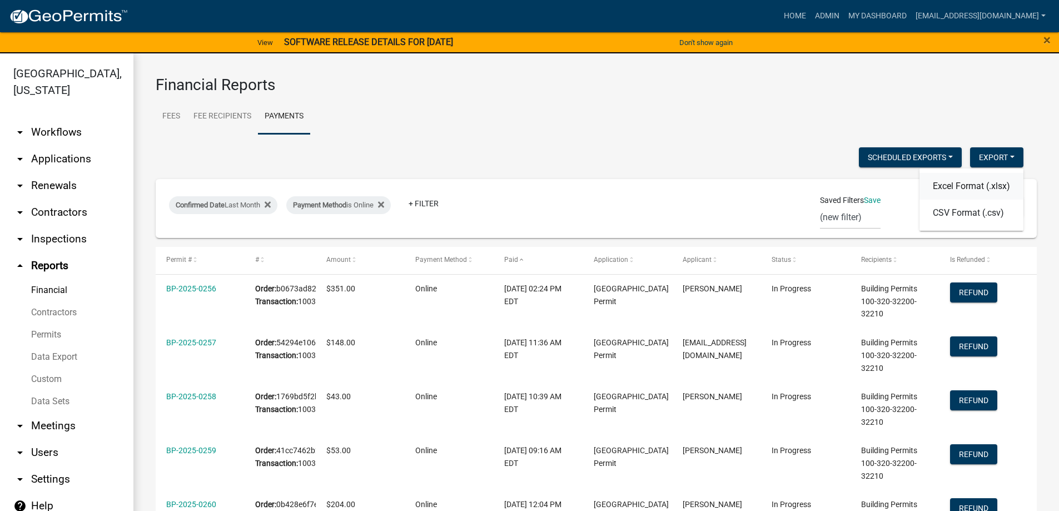
click at [984, 186] on button "Excel Format (.xlsx)" at bounding box center [972, 186] width 104 height 27
click at [363, 204] on div "Payment Method is Online" at bounding box center [338, 205] width 105 height 18
click at [355, 249] on select "Select an option Online CreditCardPOS Check Cash" at bounding box center [344, 246] width 111 height 23
select select "CreditCardPOS"
click at [302, 235] on select "Select an option Online CreditCardPOS Check Cash" at bounding box center [344, 246] width 111 height 23
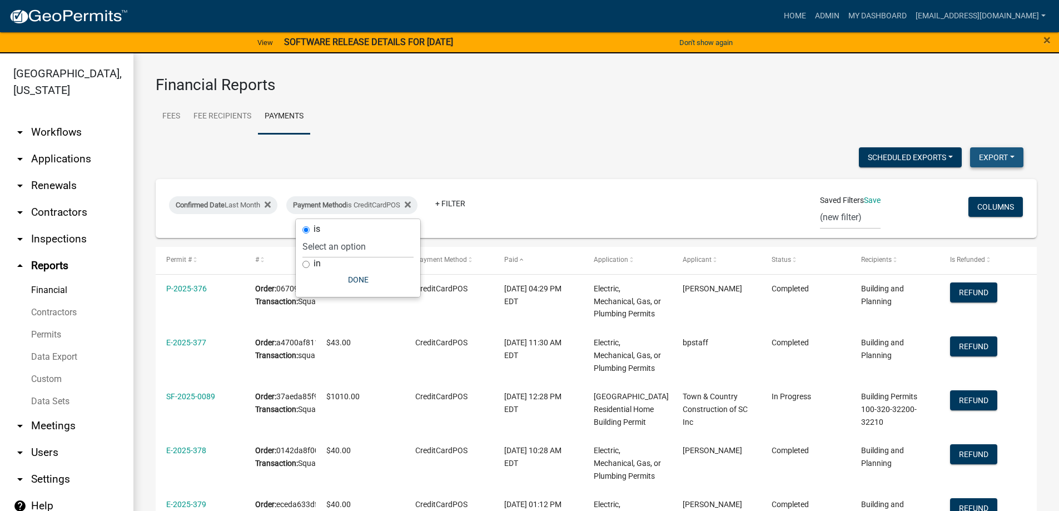
click at [984, 157] on button "Export" at bounding box center [996, 157] width 53 height 20
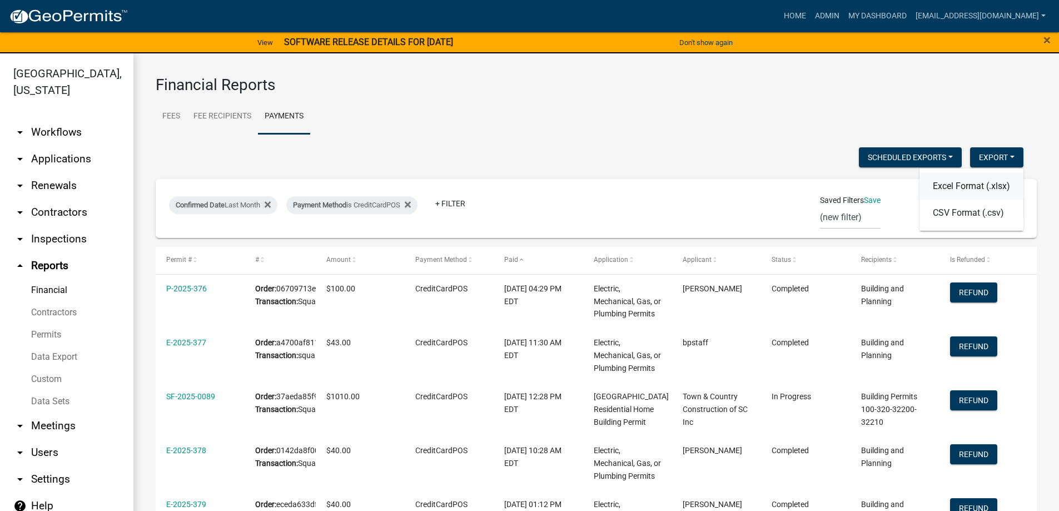
click at [983, 183] on button "Excel Format (.xlsx)" at bounding box center [972, 186] width 104 height 27
